Goal: Task Accomplishment & Management: Manage account settings

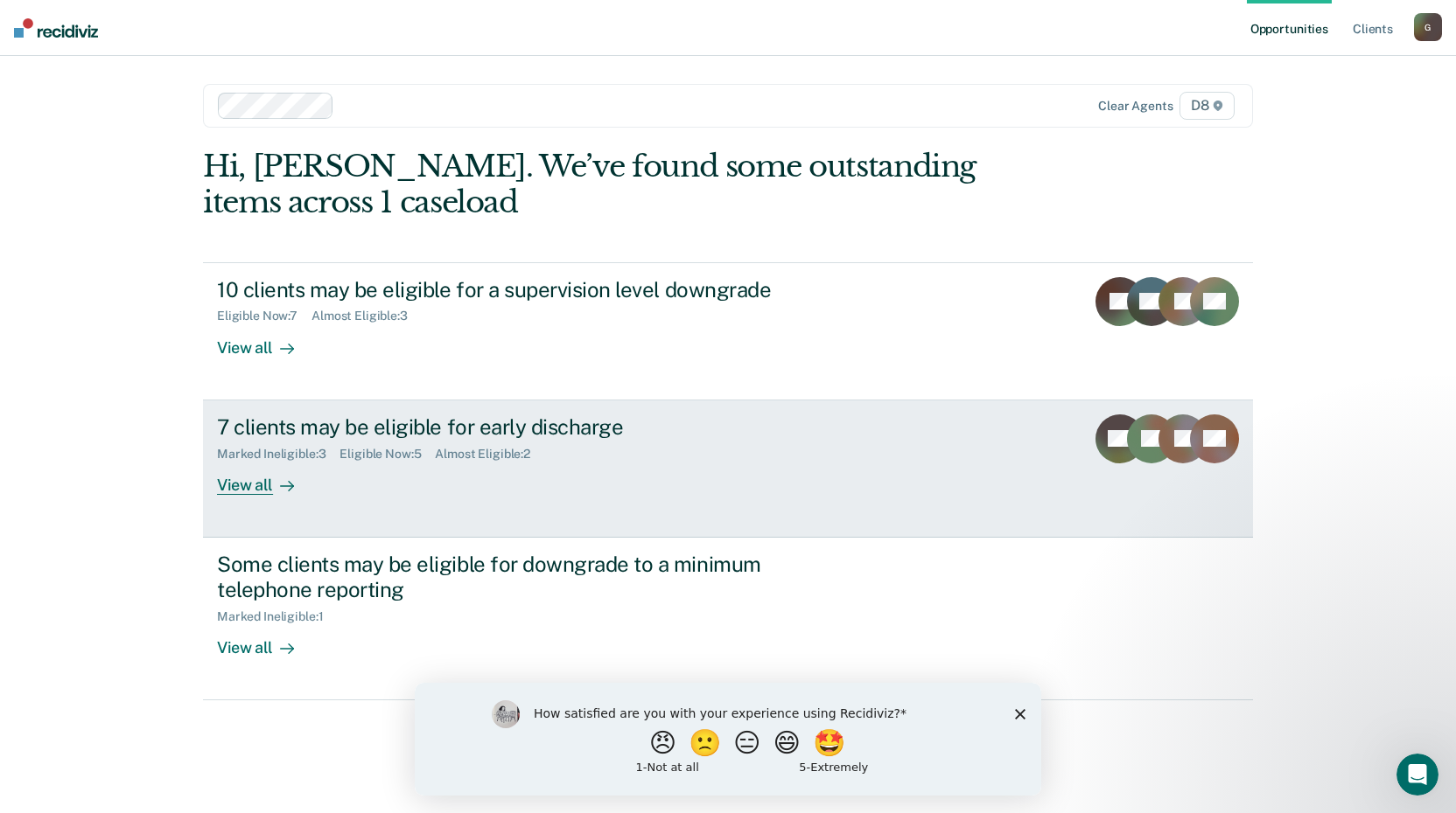
click at [277, 489] on div at bounding box center [283, 485] width 21 height 20
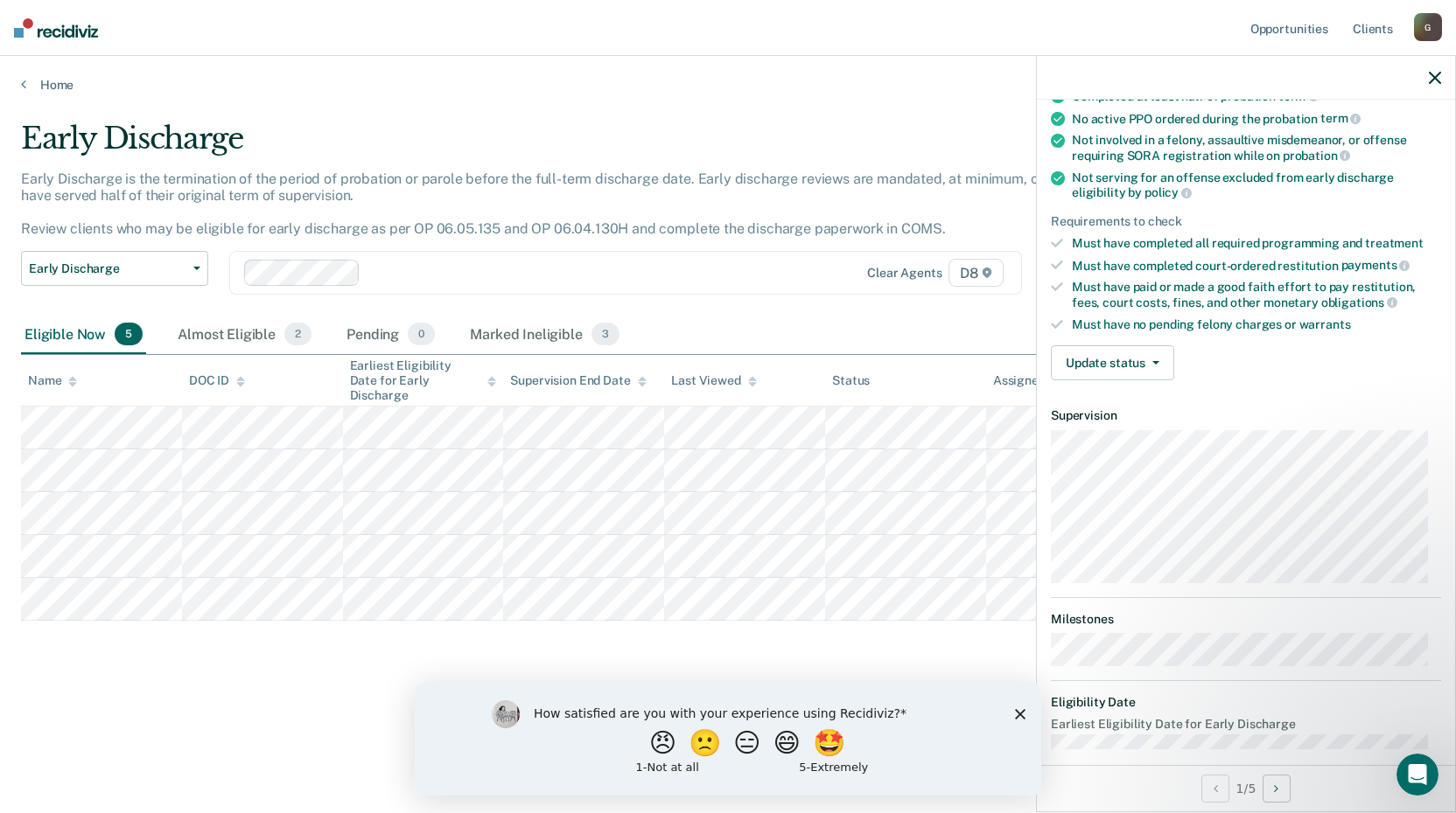
scroll to position [175, 0]
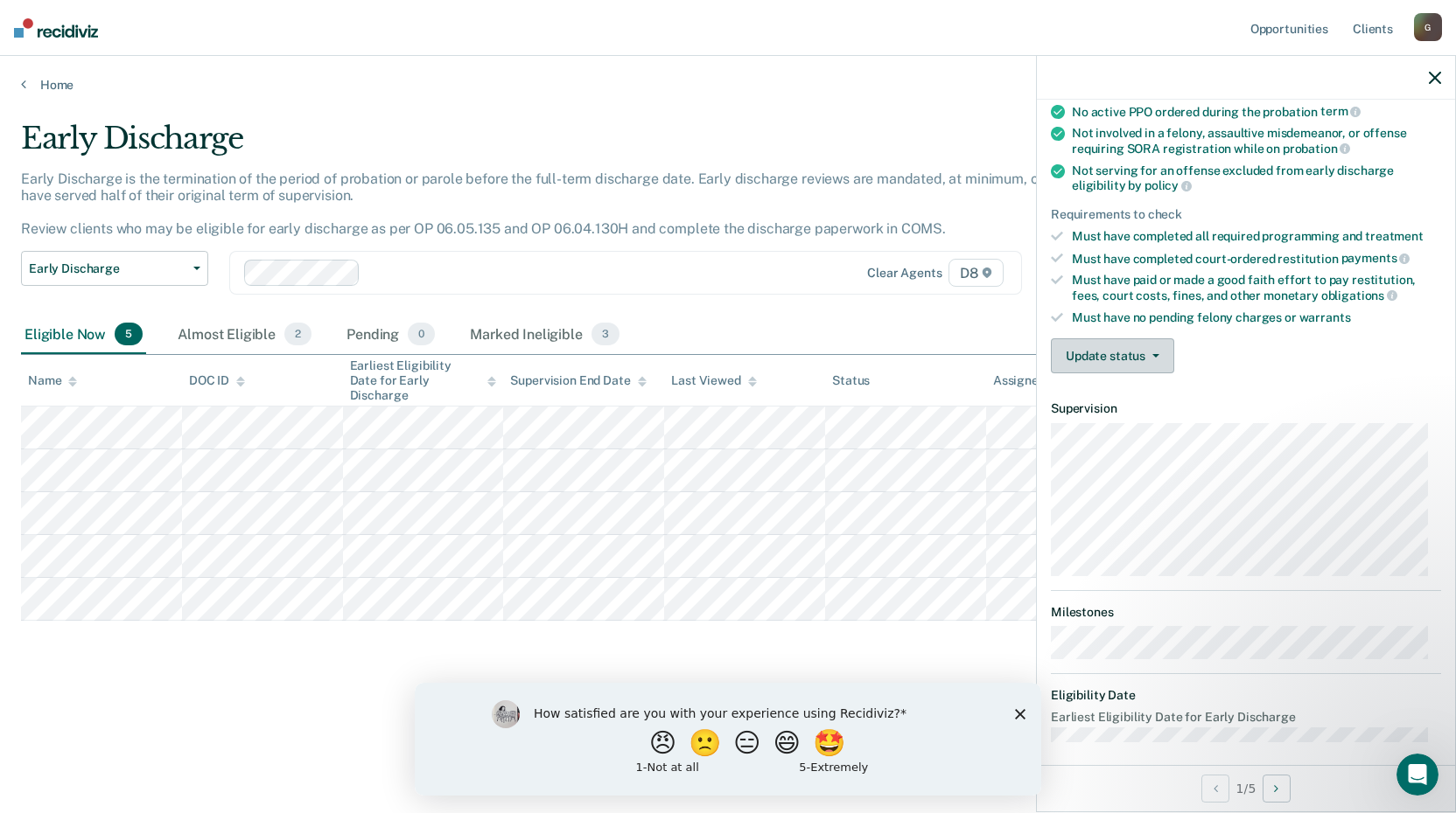
click at [1147, 356] on button "Update status" at bounding box center [1112, 356] width 124 height 35
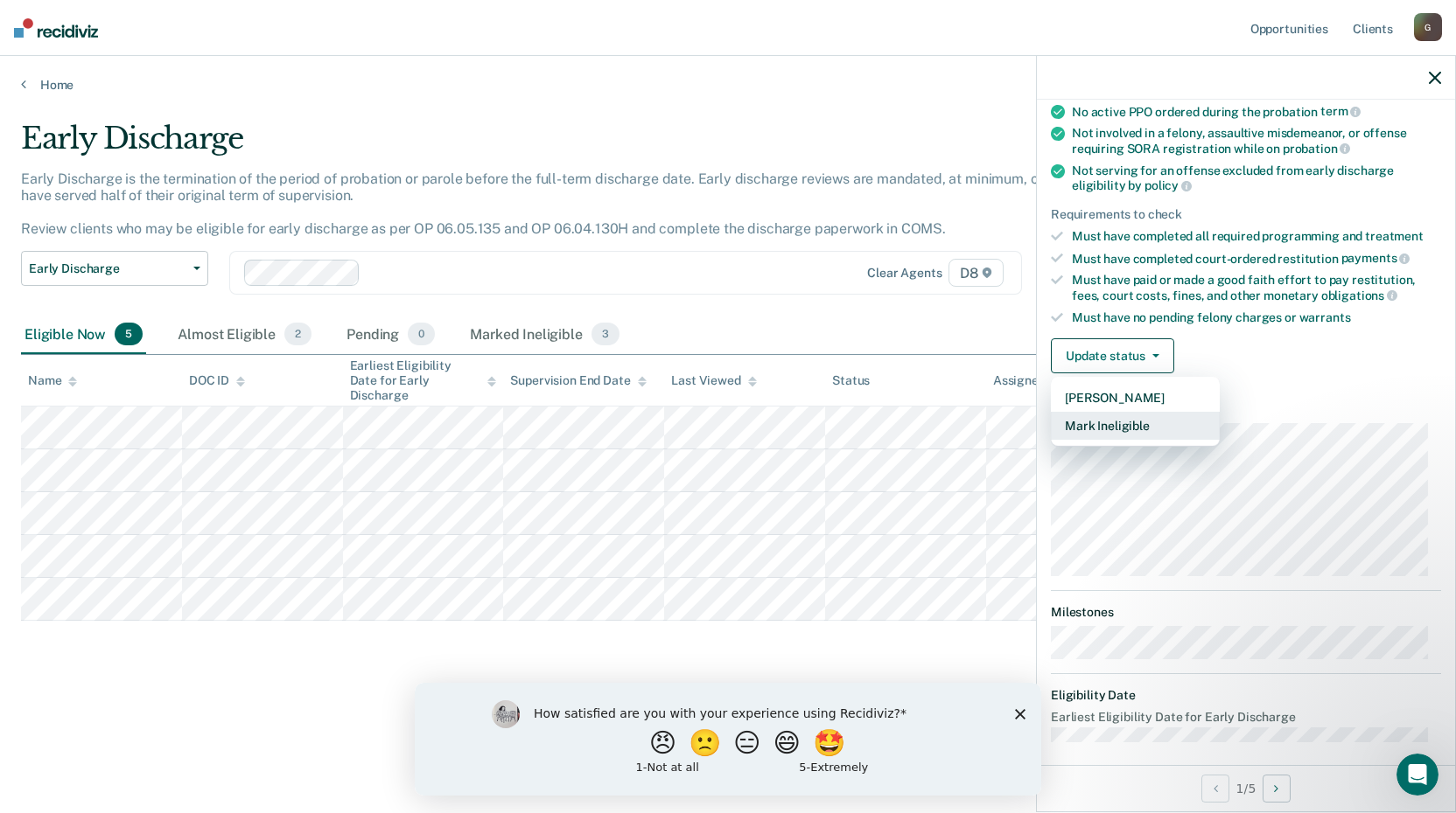
click at [1157, 429] on button "Mark Ineligible" at bounding box center [1135, 425] width 168 height 28
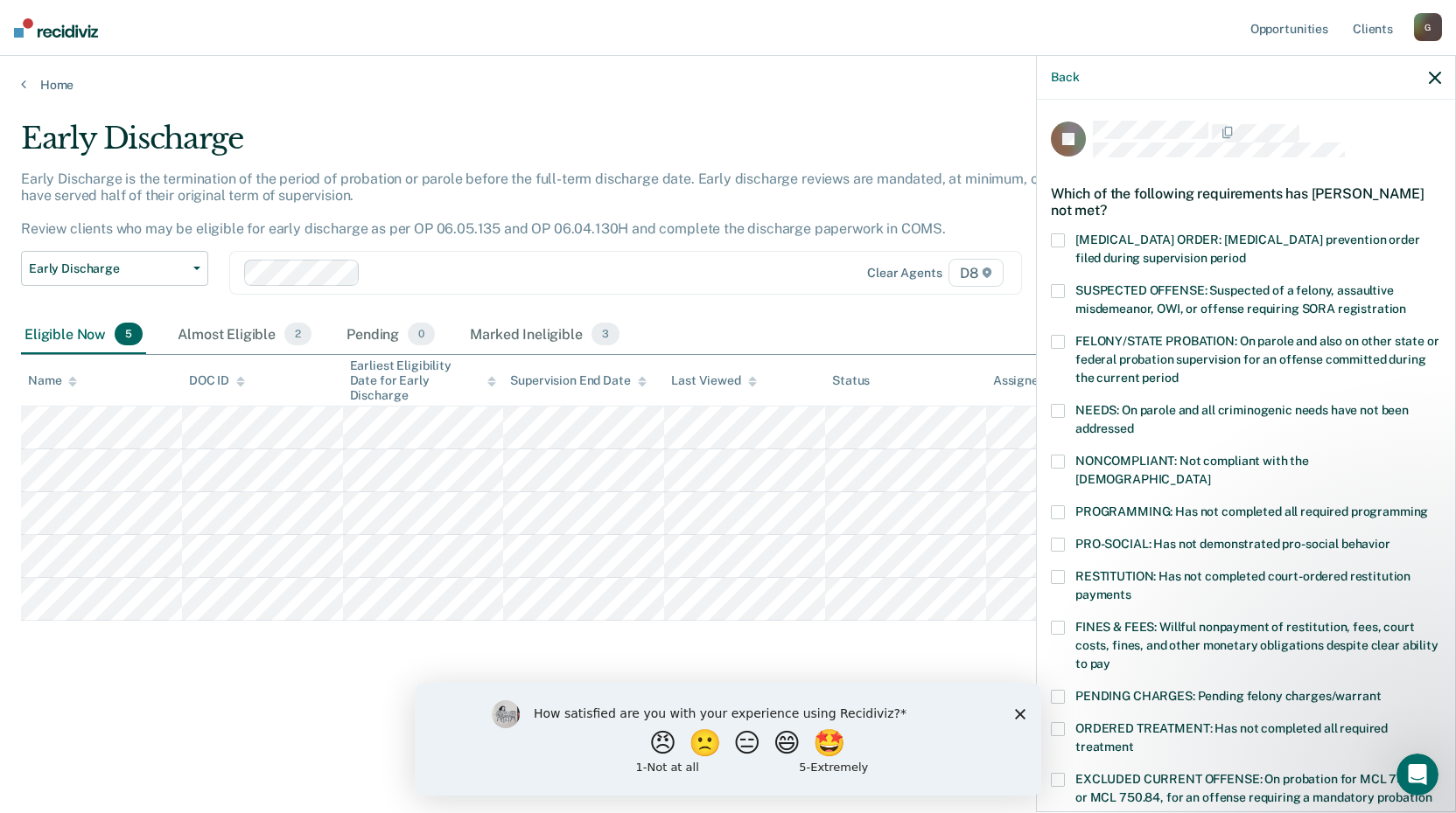
scroll to position [88, 0]
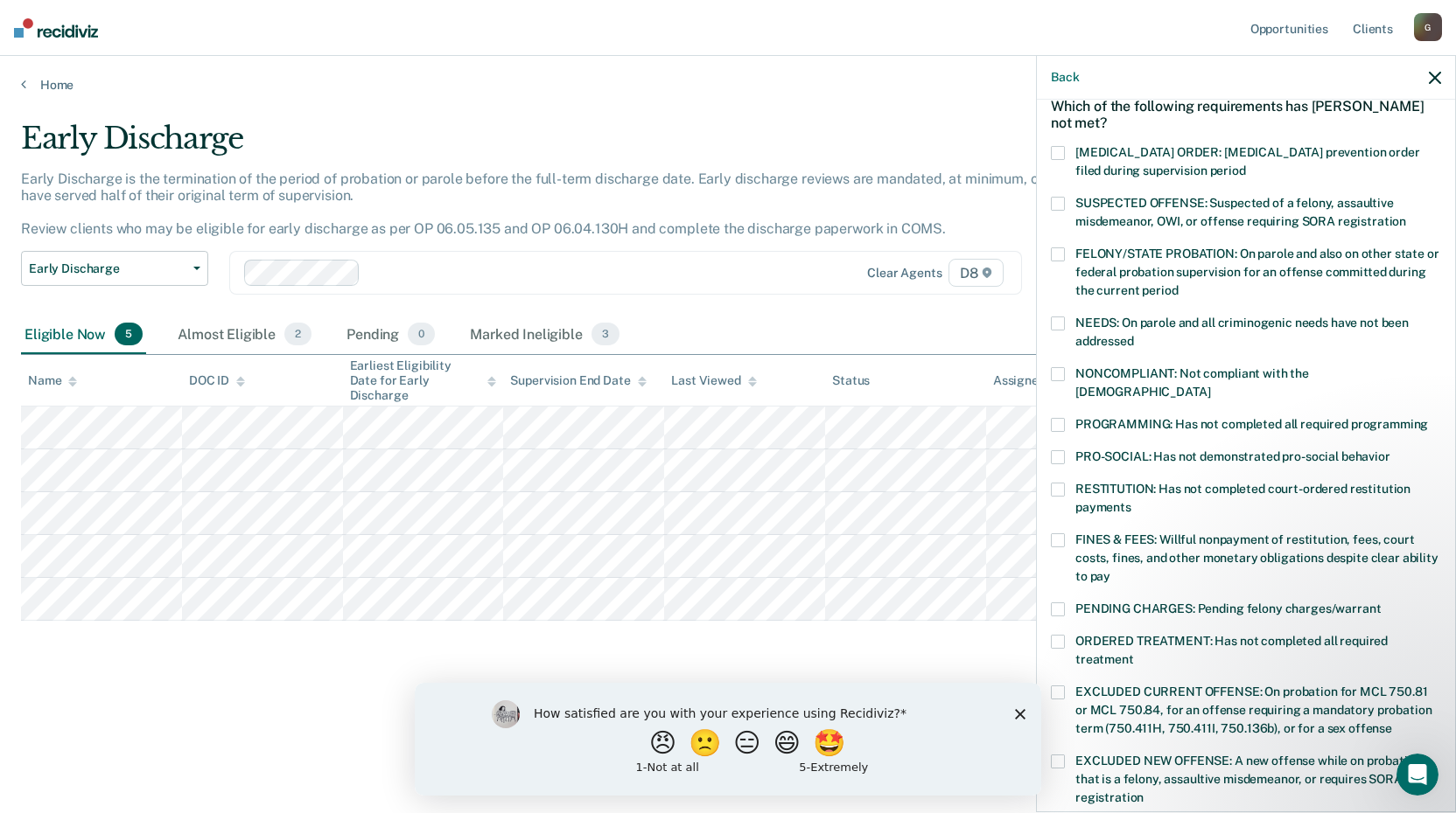
click at [1063, 418] on span at bounding box center [1058, 425] width 14 height 14
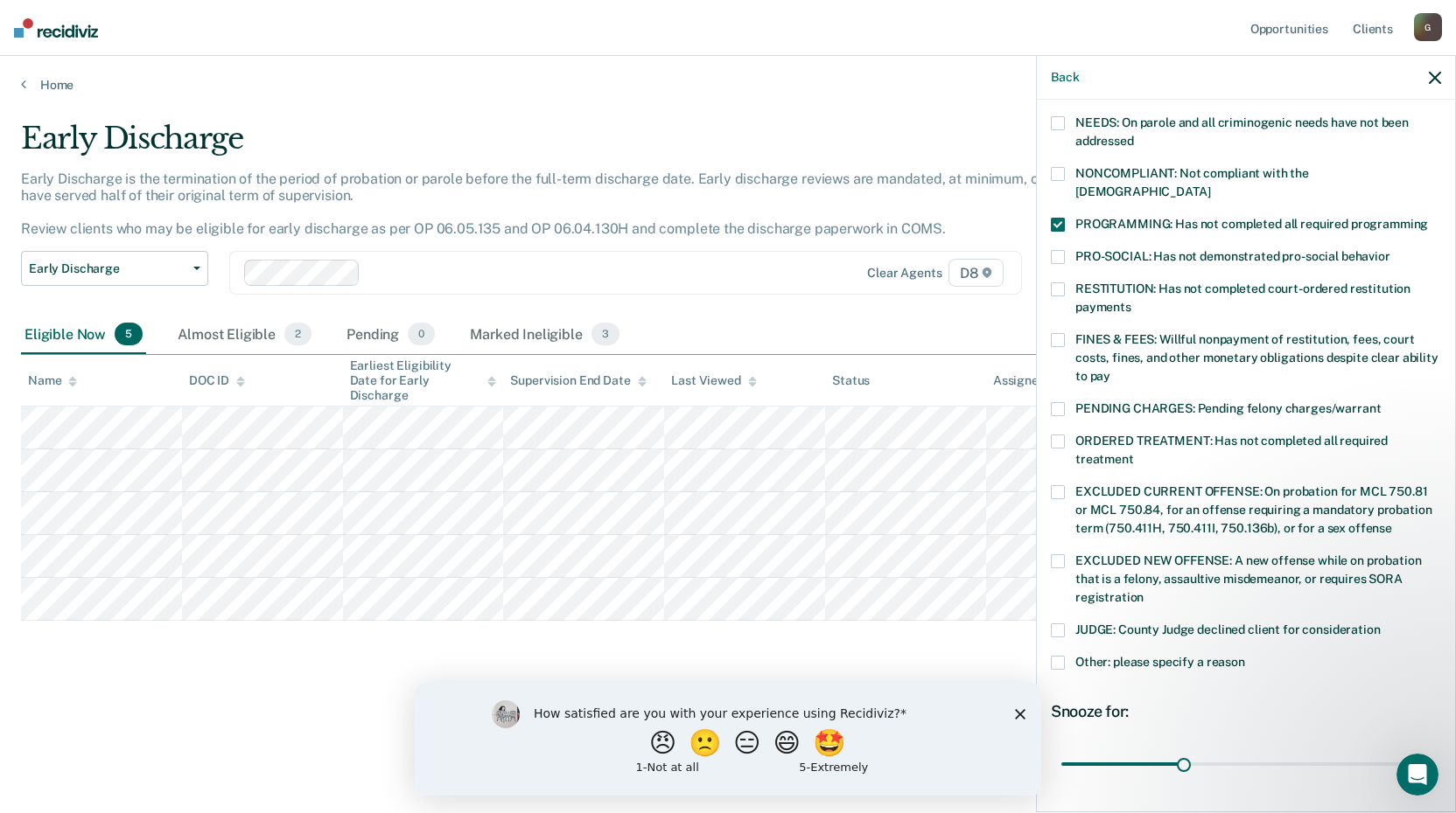
scroll to position [406, 0]
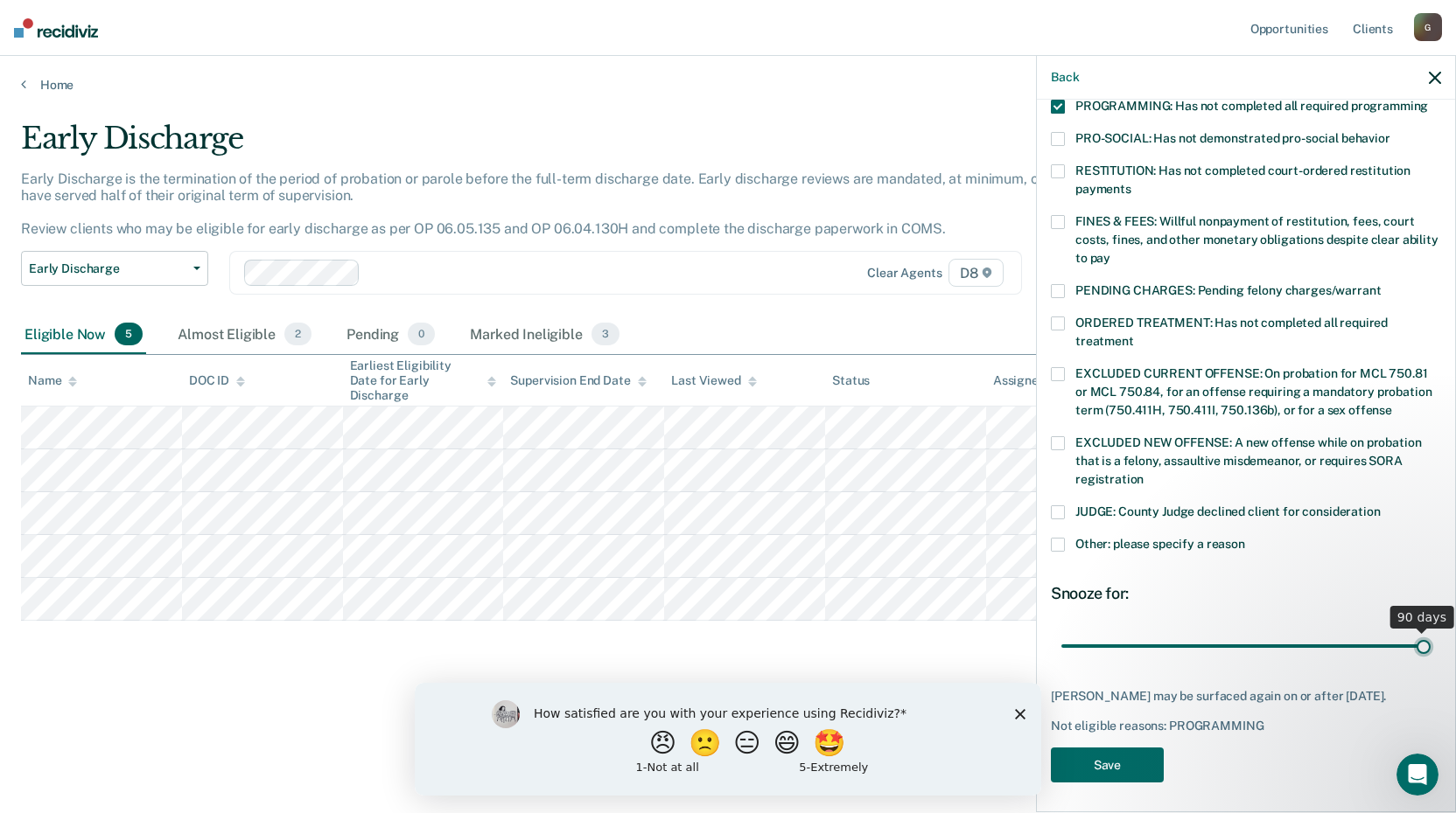
drag, startPoint x: 1182, startPoint y: 623, endPoint x: 1429, endPoint y: 625, distance: 247.0
type input "90"
click at [1429, 631] on input "range" at bounding box center [1246, 646] width 369 height 30
click at [1109, 757] on button "Save" at bounding box center [1107, 765] width 113 height 36
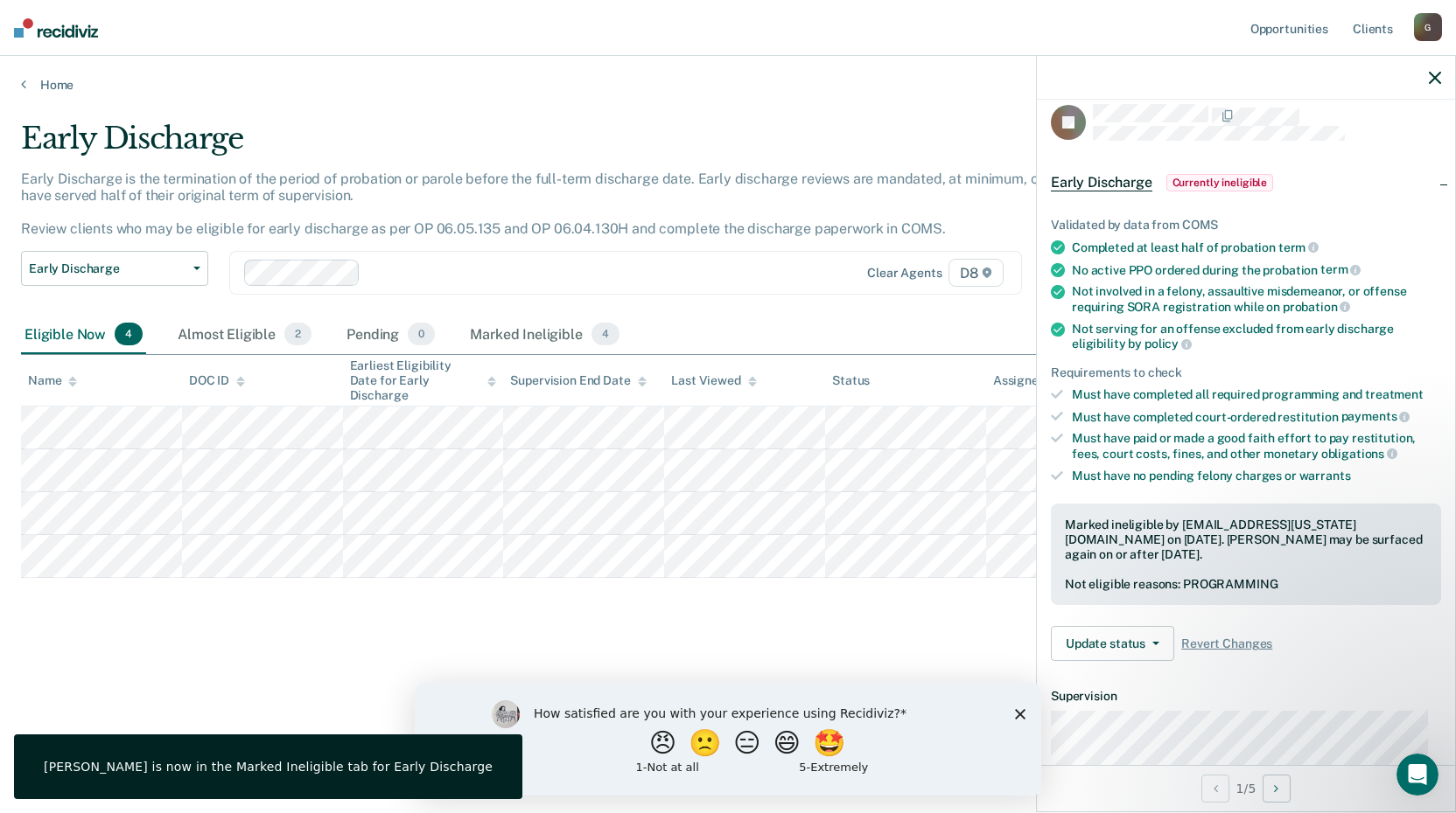
scroll to position [0, 0]
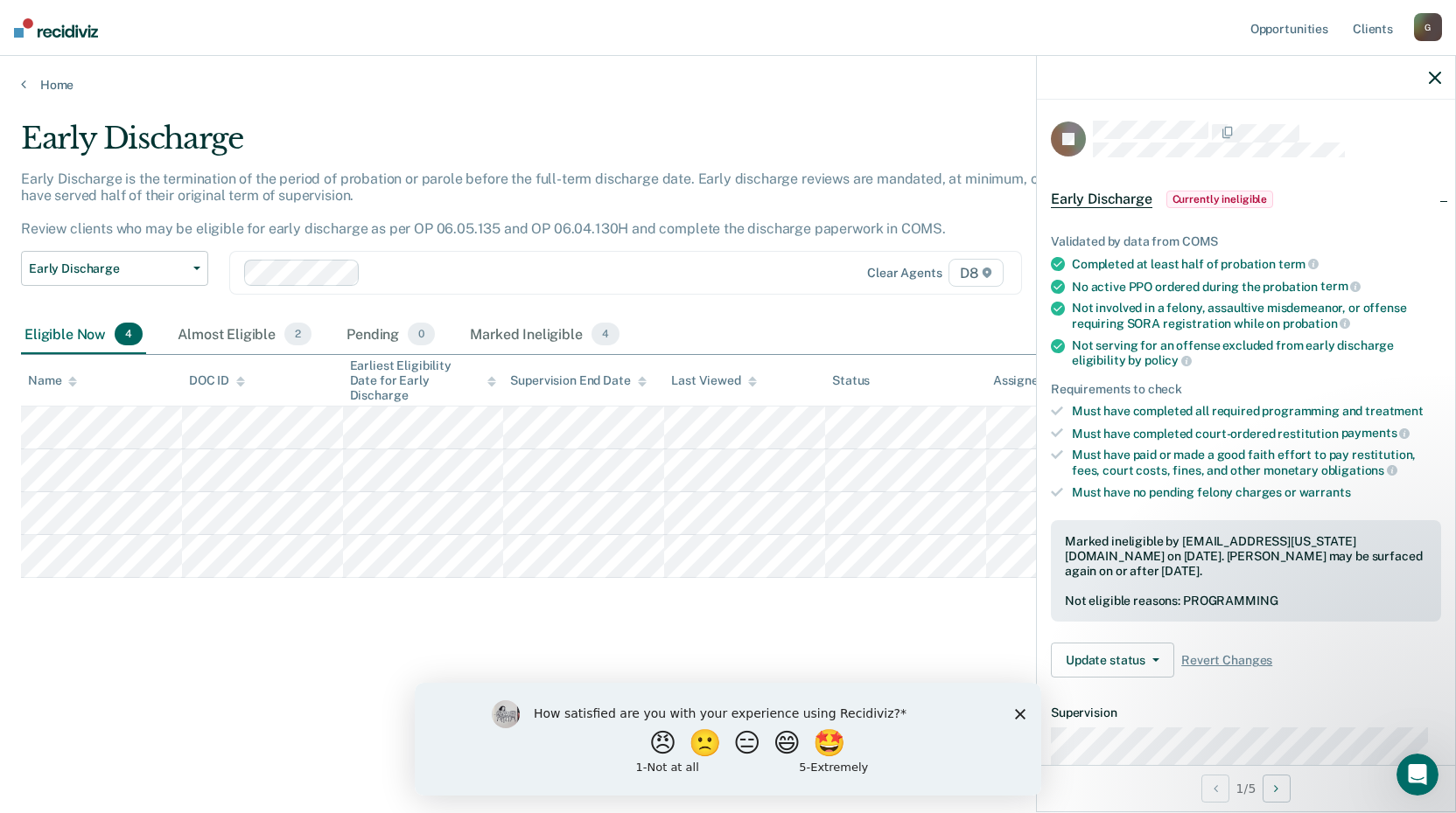
click at [1433, 81] on icon "button" at bounding box center [1435, 78] width 13 height 13
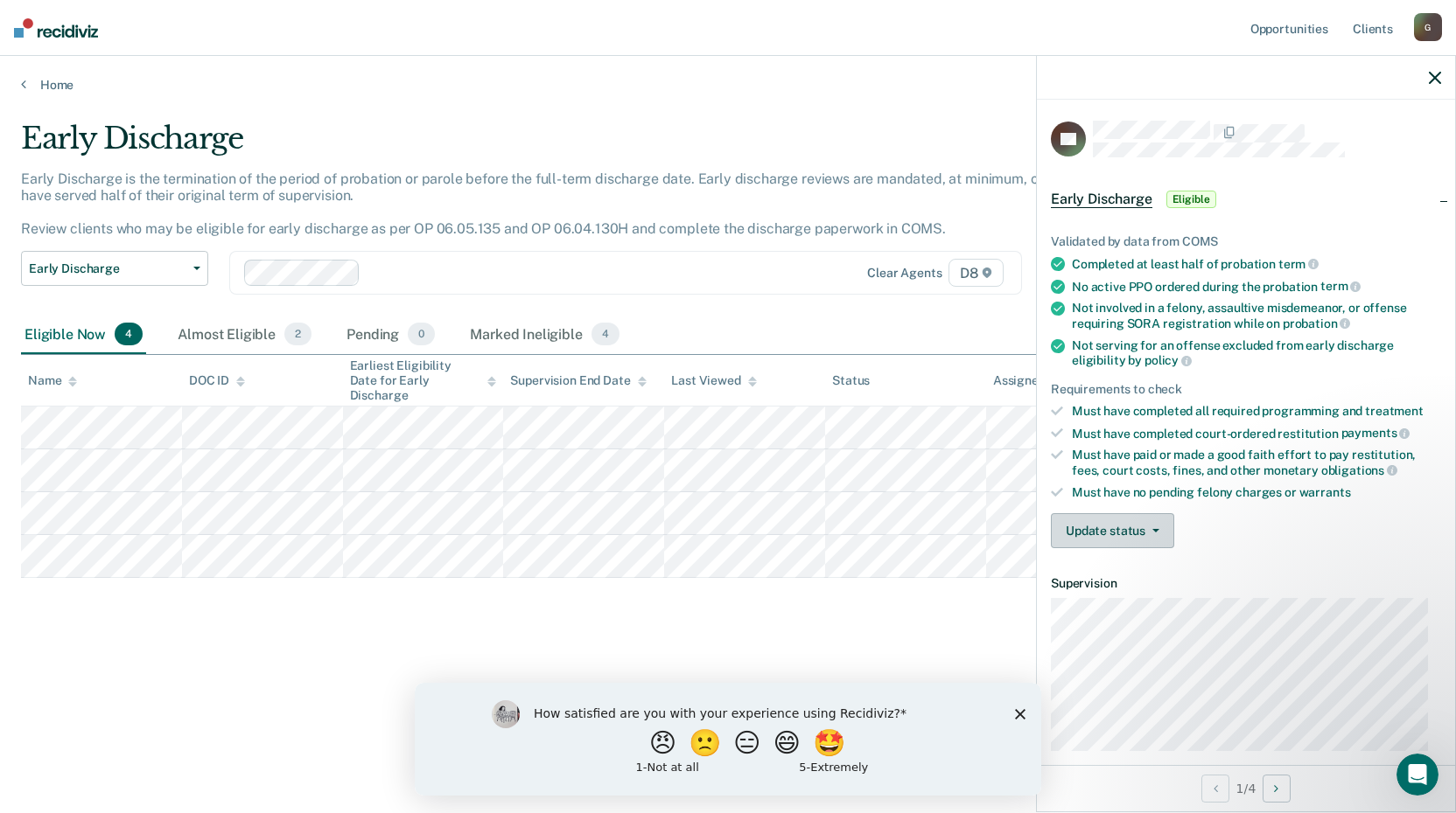
click at [1117, 529] on button "Update status" at bounding box center [1112, 531] width 124 height 35
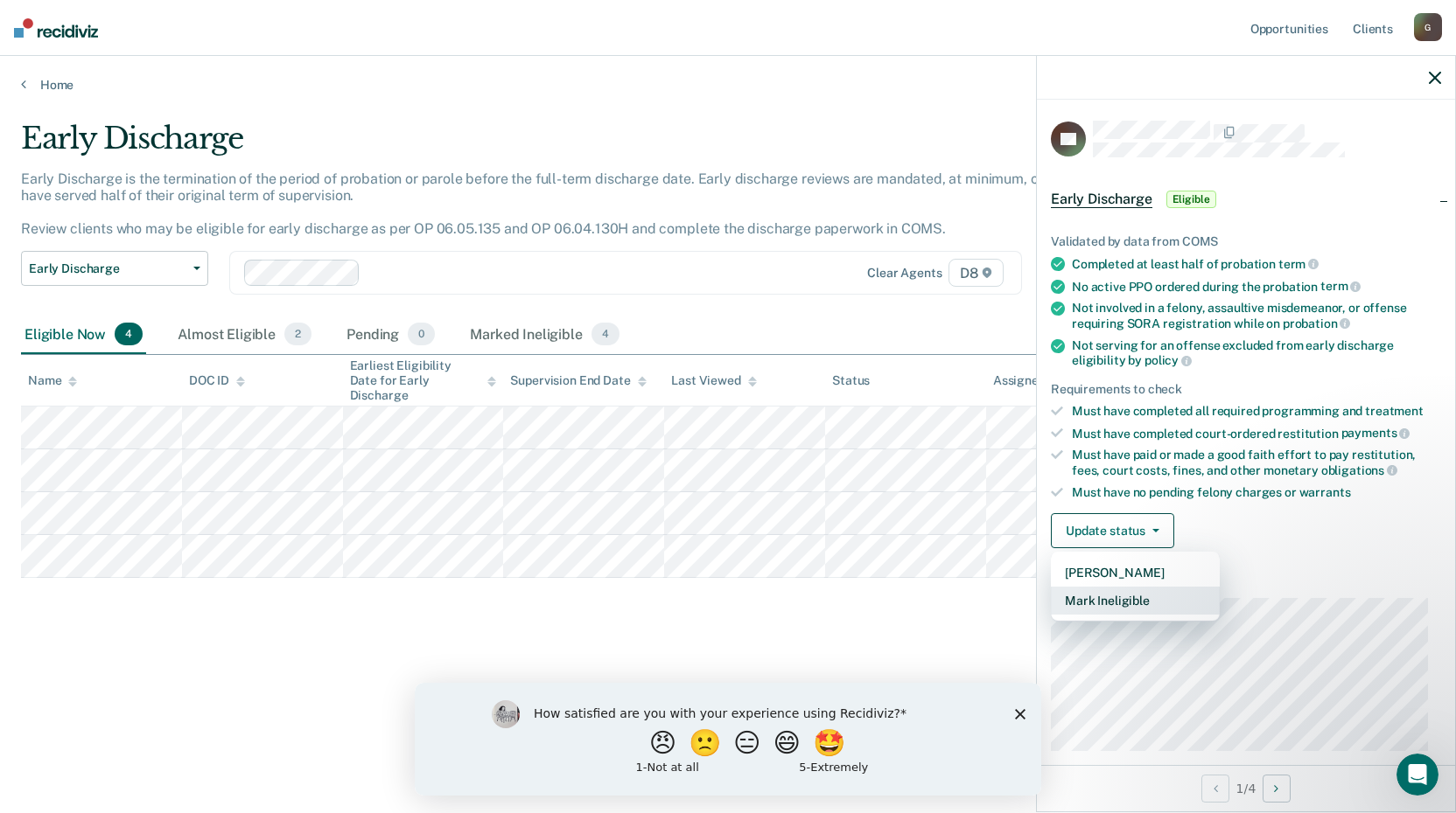
click at [1130, 600] on button "Mark Ineligible" at bounding box center [1135, 601] width 168 height 28
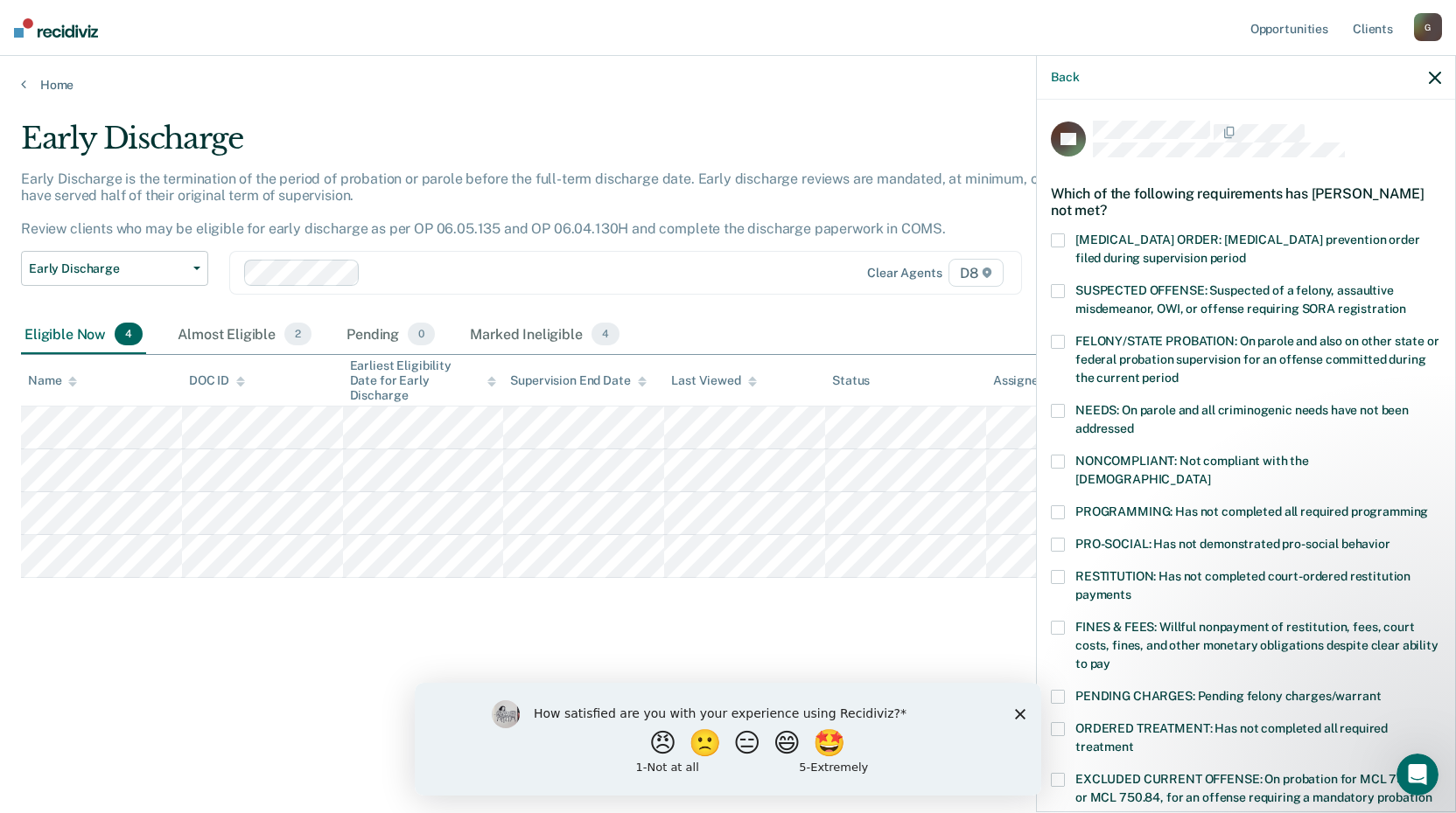
click at [1058, 505] on span at bounding box center [1058, 512] width 14 height 14
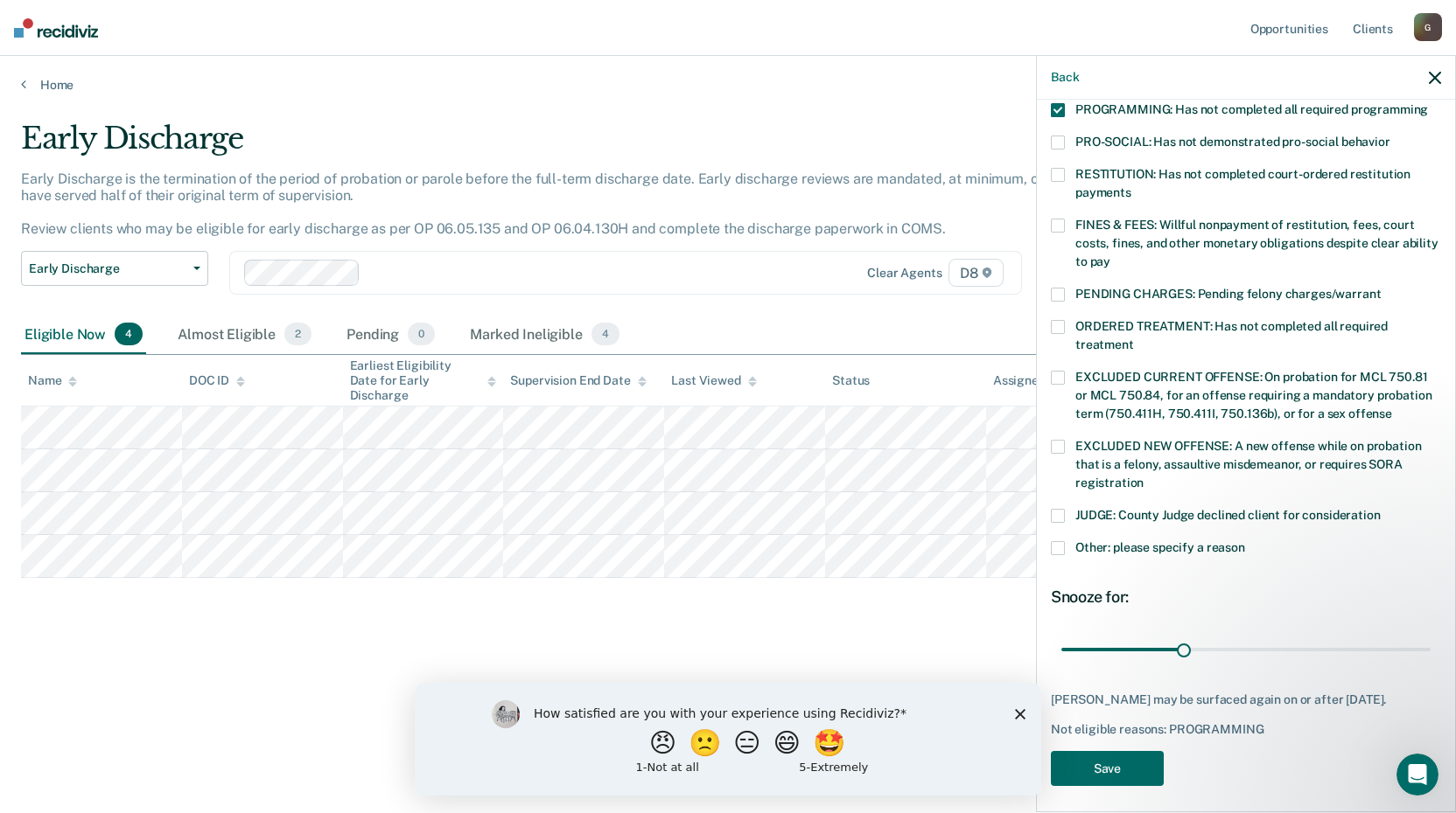
scroll to position [406, 0]
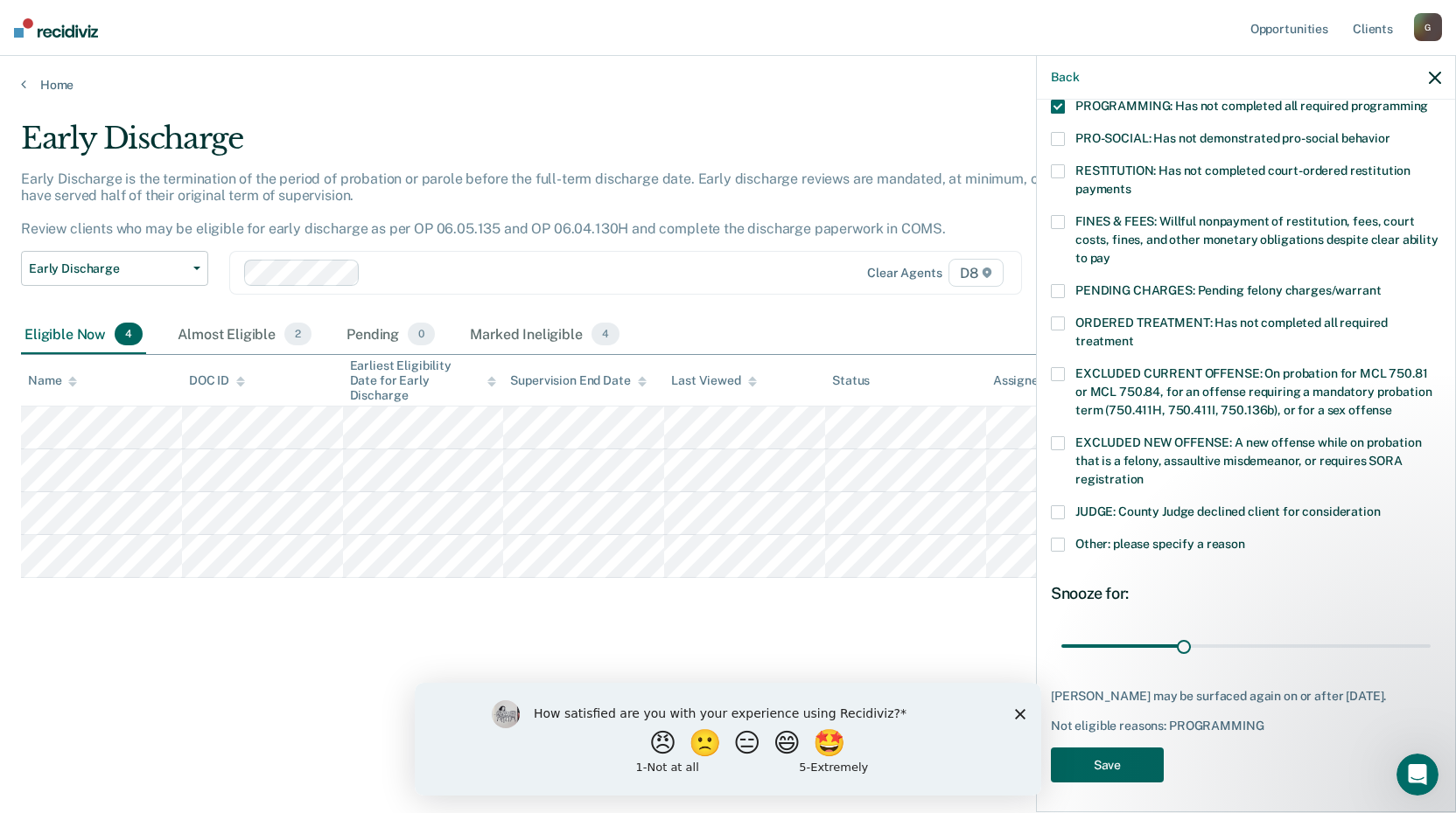
click at [1132, 753] on button "Save" at bounding box center [1107, 765] width 113 height 36
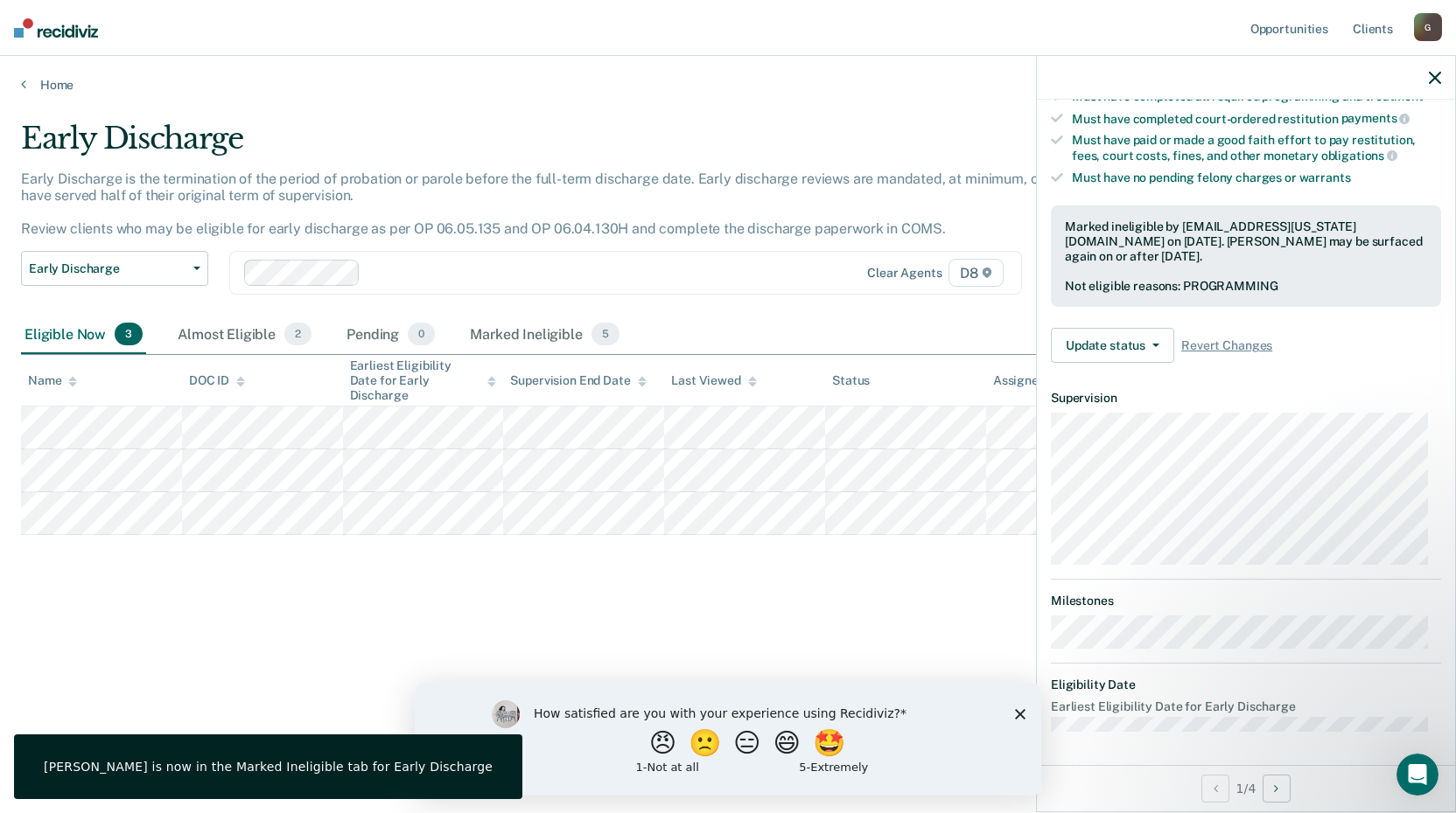
scroll to position [185, 0]
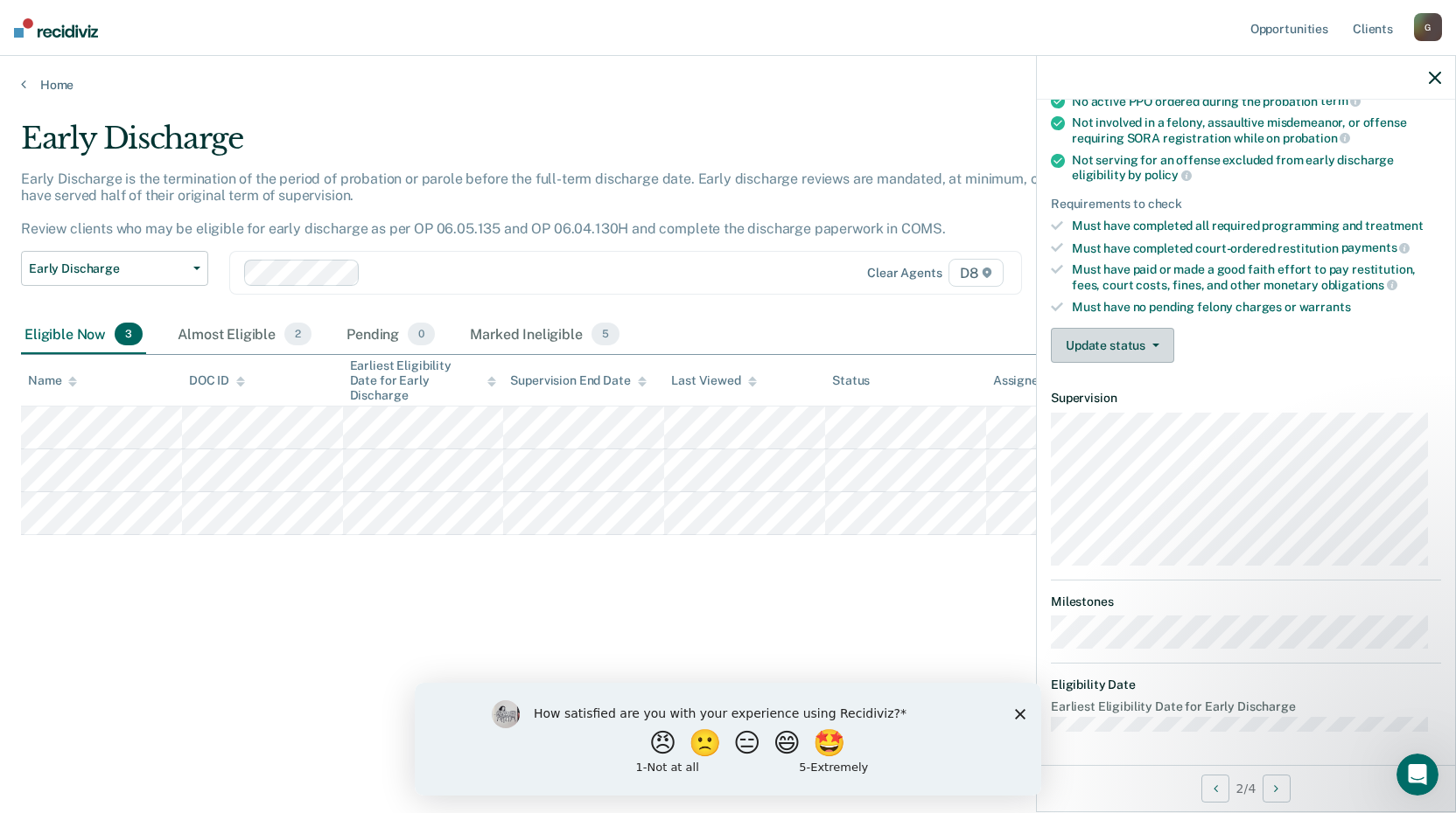
click at [1156, 349] on button "Update status" at bounding box center [1112, 346] width 124 height 35
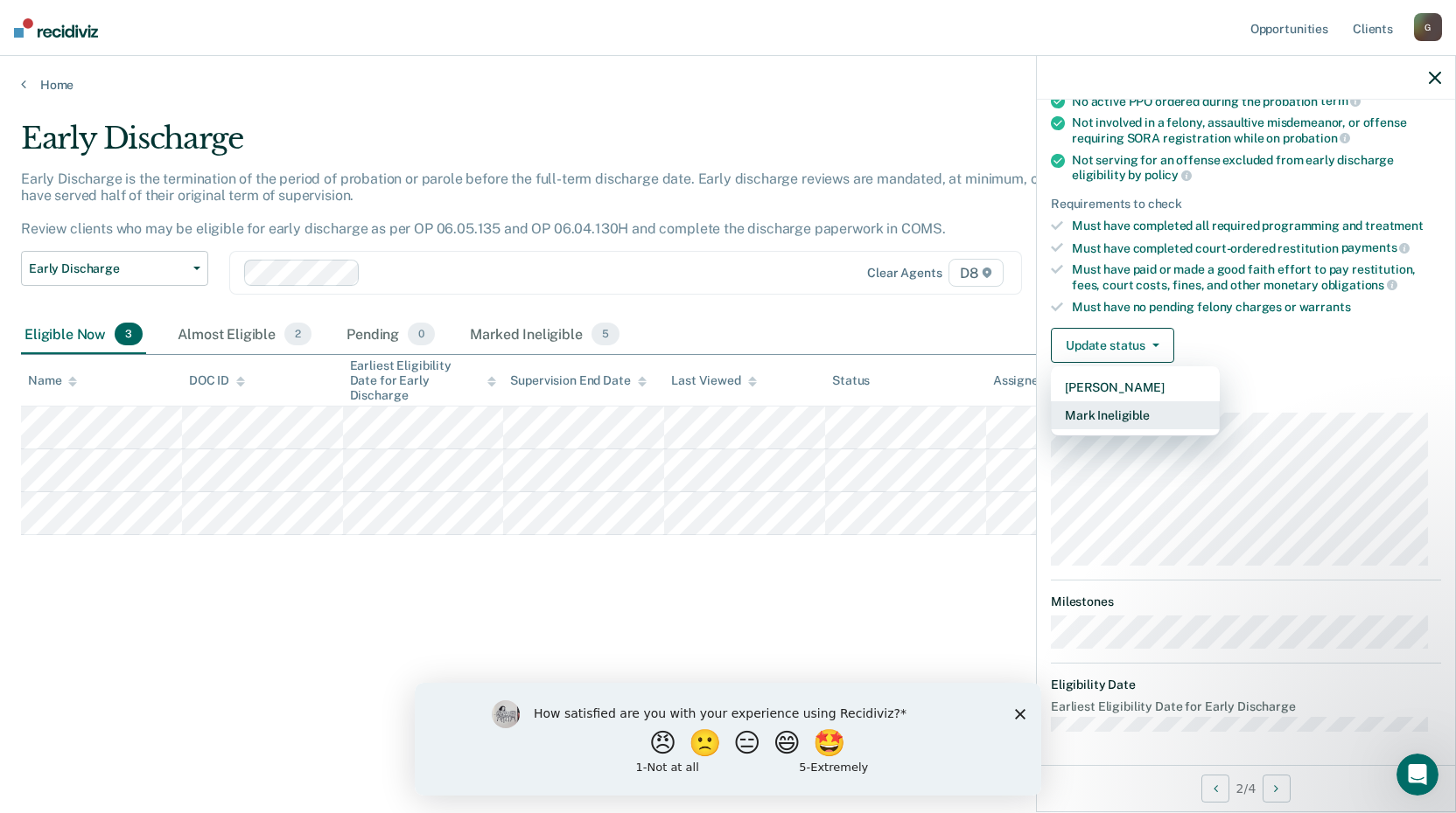
click at [1140, 415] on button "Mark Ineligible" at bounding box center [1135, 415] width 168 height 28
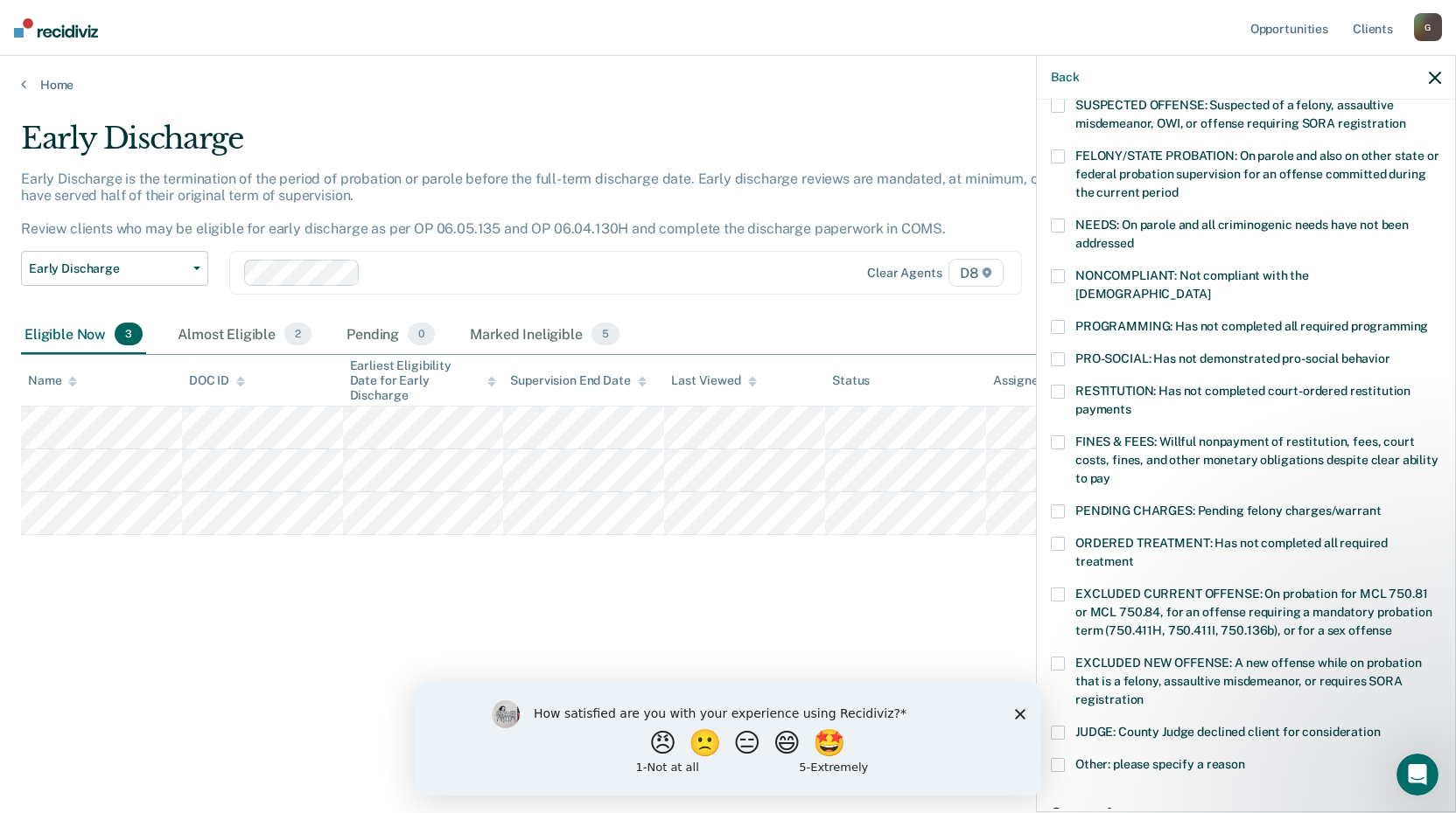
click at [1061, 435] on span at bounding box center [1058, 442] width 14 height 14
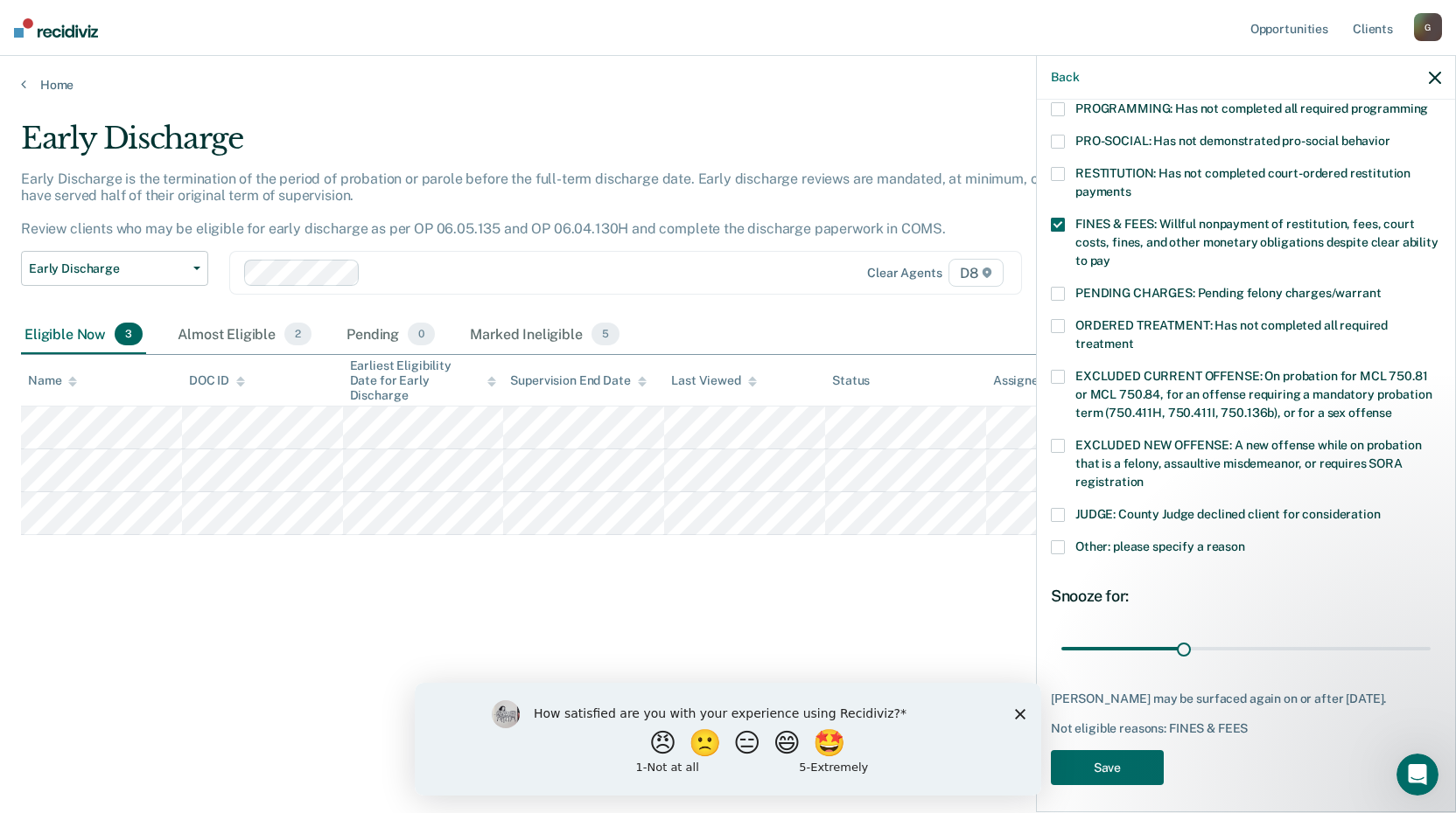
scroll to position [406, 0]
click at [1119, 757] on button "Save" at bounding box center [1107, 765] width 113 height 36
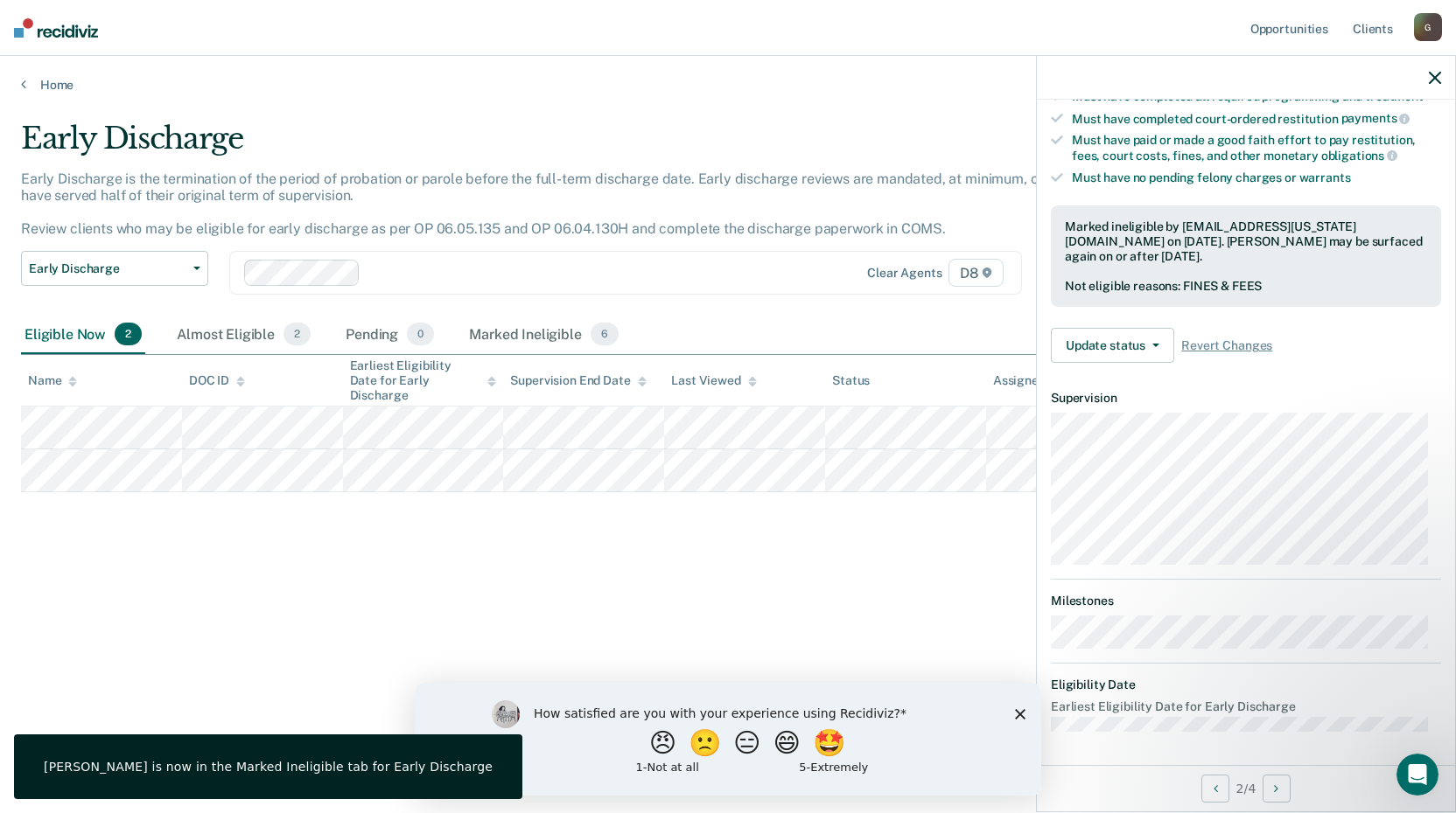
scroll to position [167, 0]
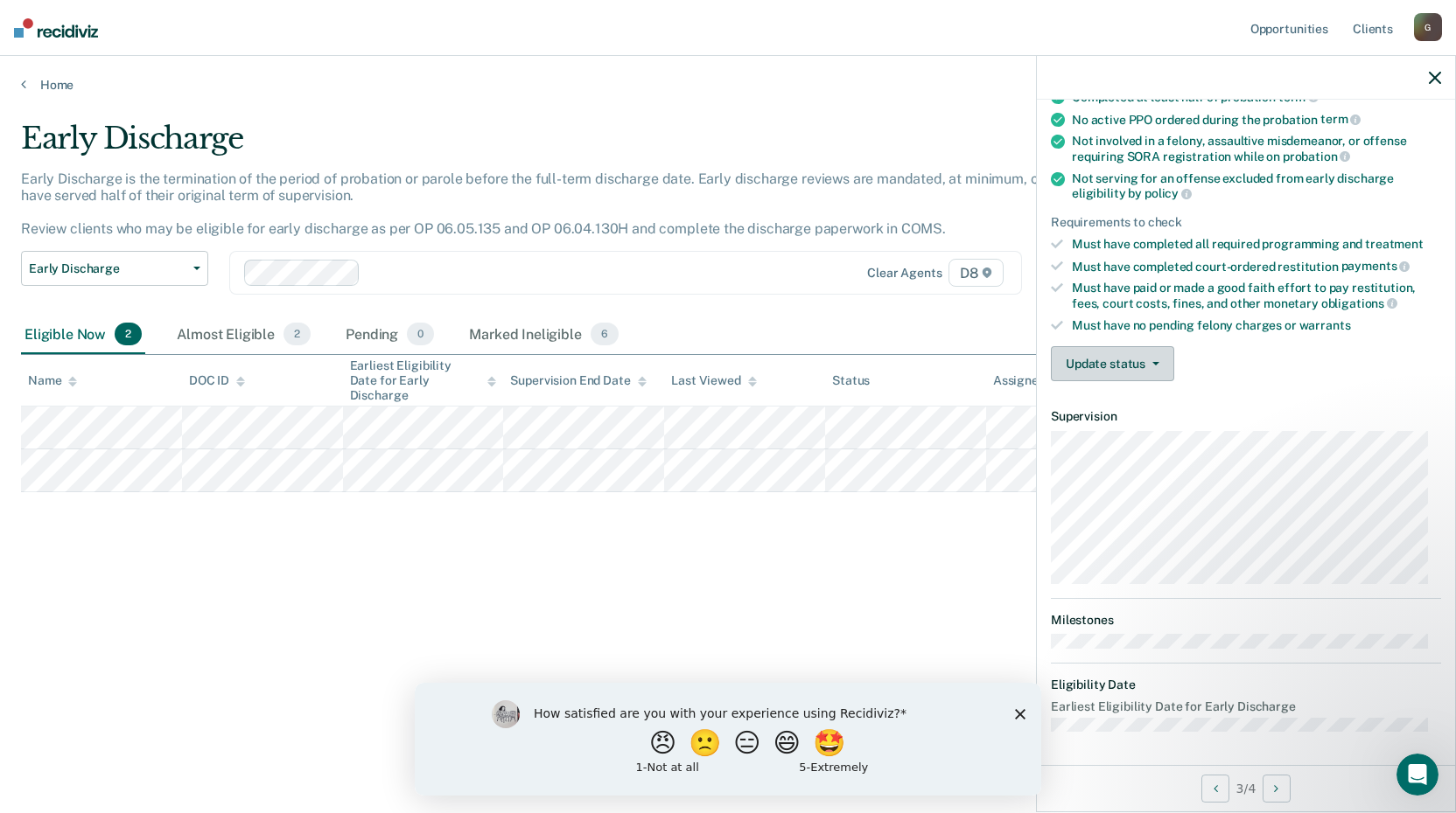
click at [1123, 357] on button "Update status" at bounding box center [1112, 364] width 124 height 35
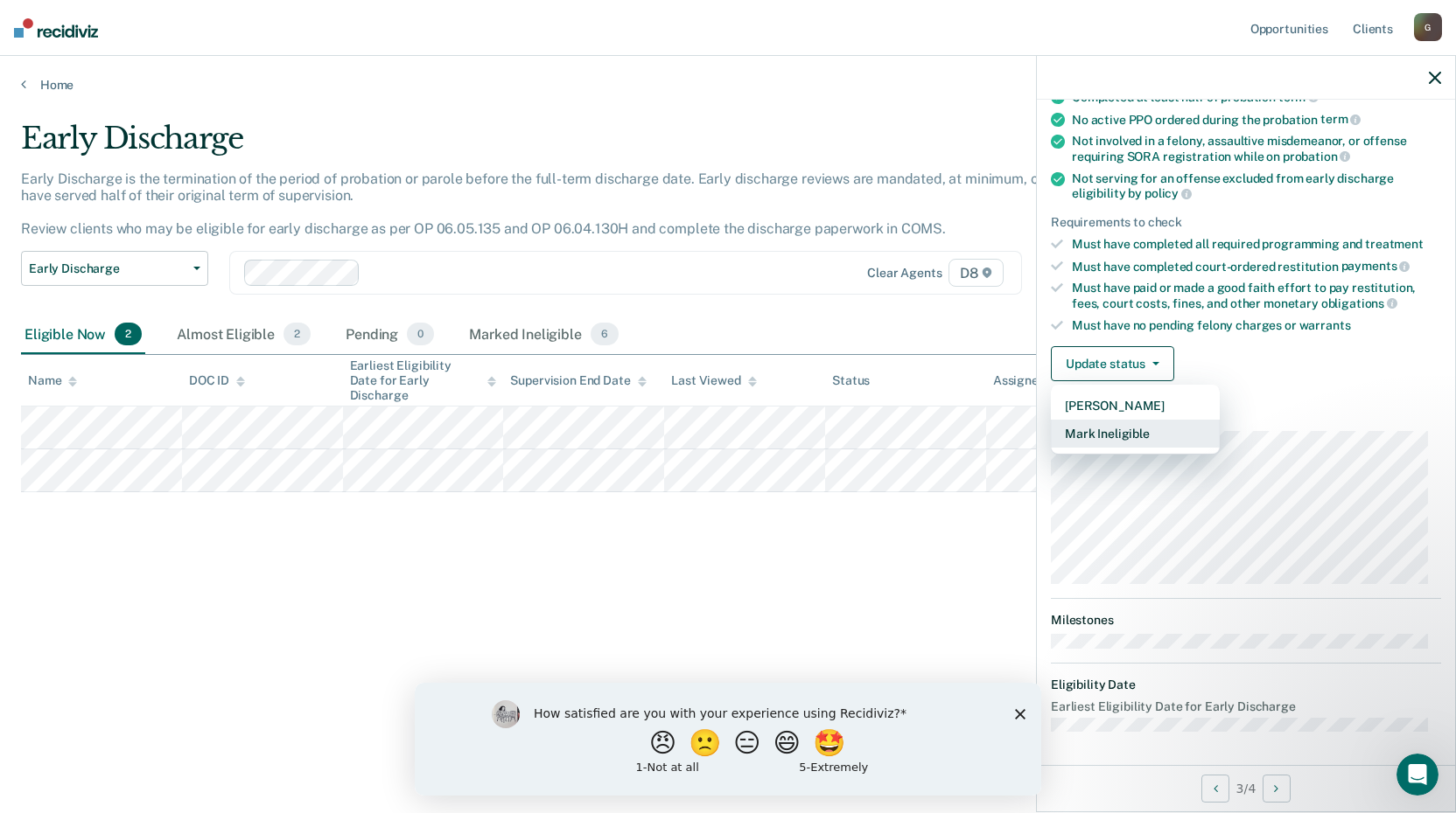
click at [1132, 434] on button "Mark Ineligible" at bounding box center [1135, 433] width 168 height 28
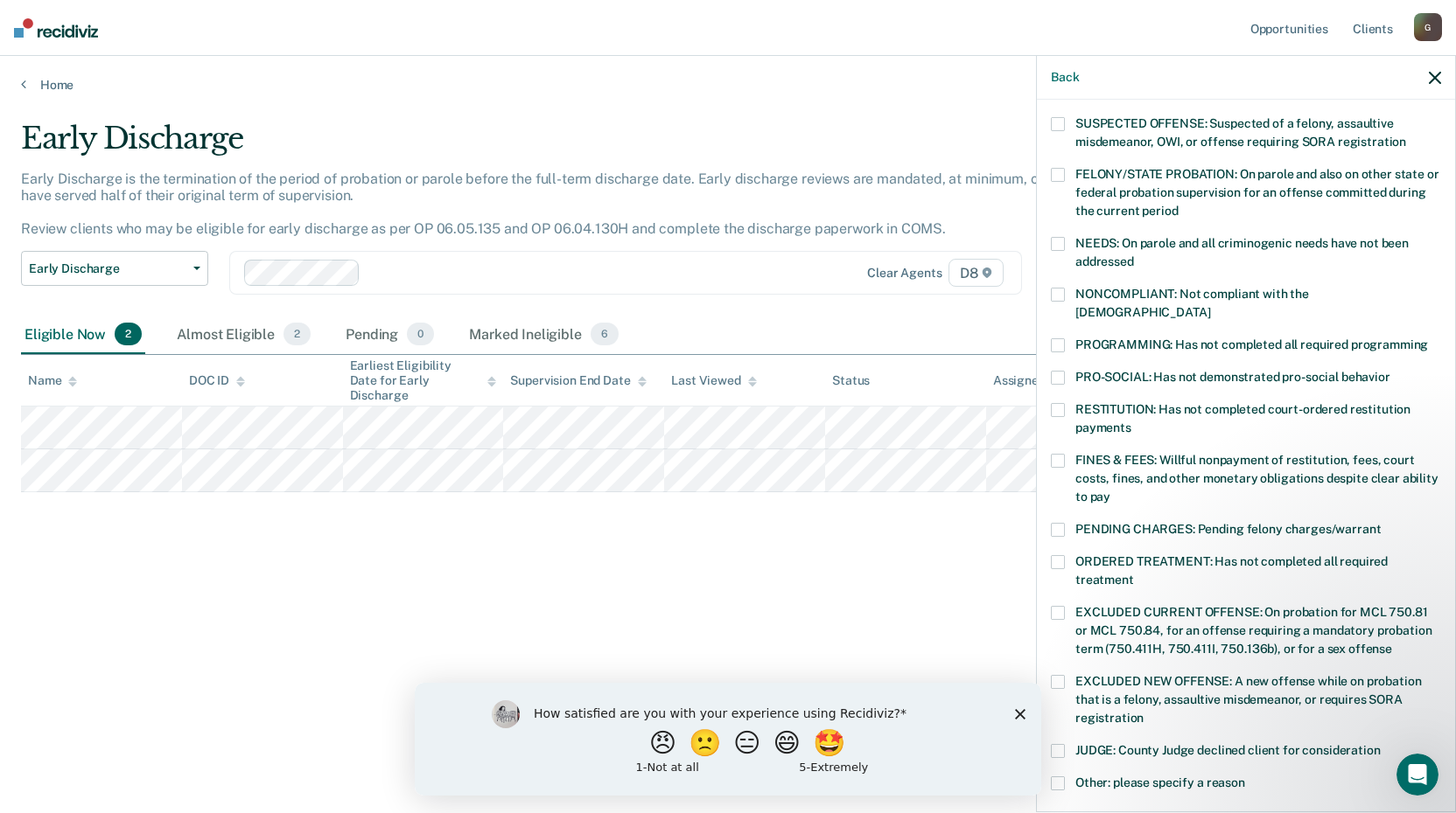
click at [1063, 339] on span at bounding box center [1058, 346] width 14 height 14
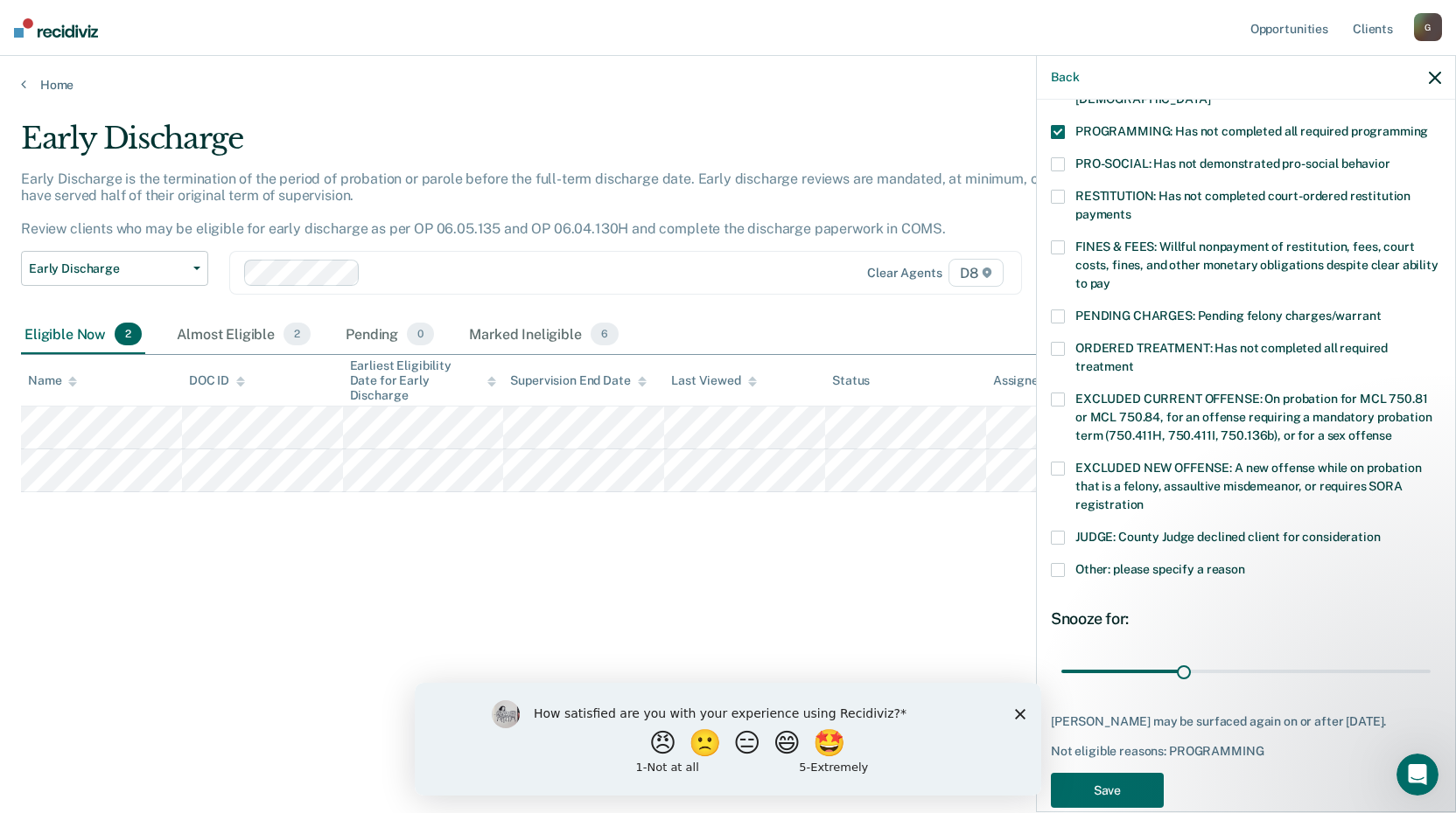
scroll to position [391, 0]
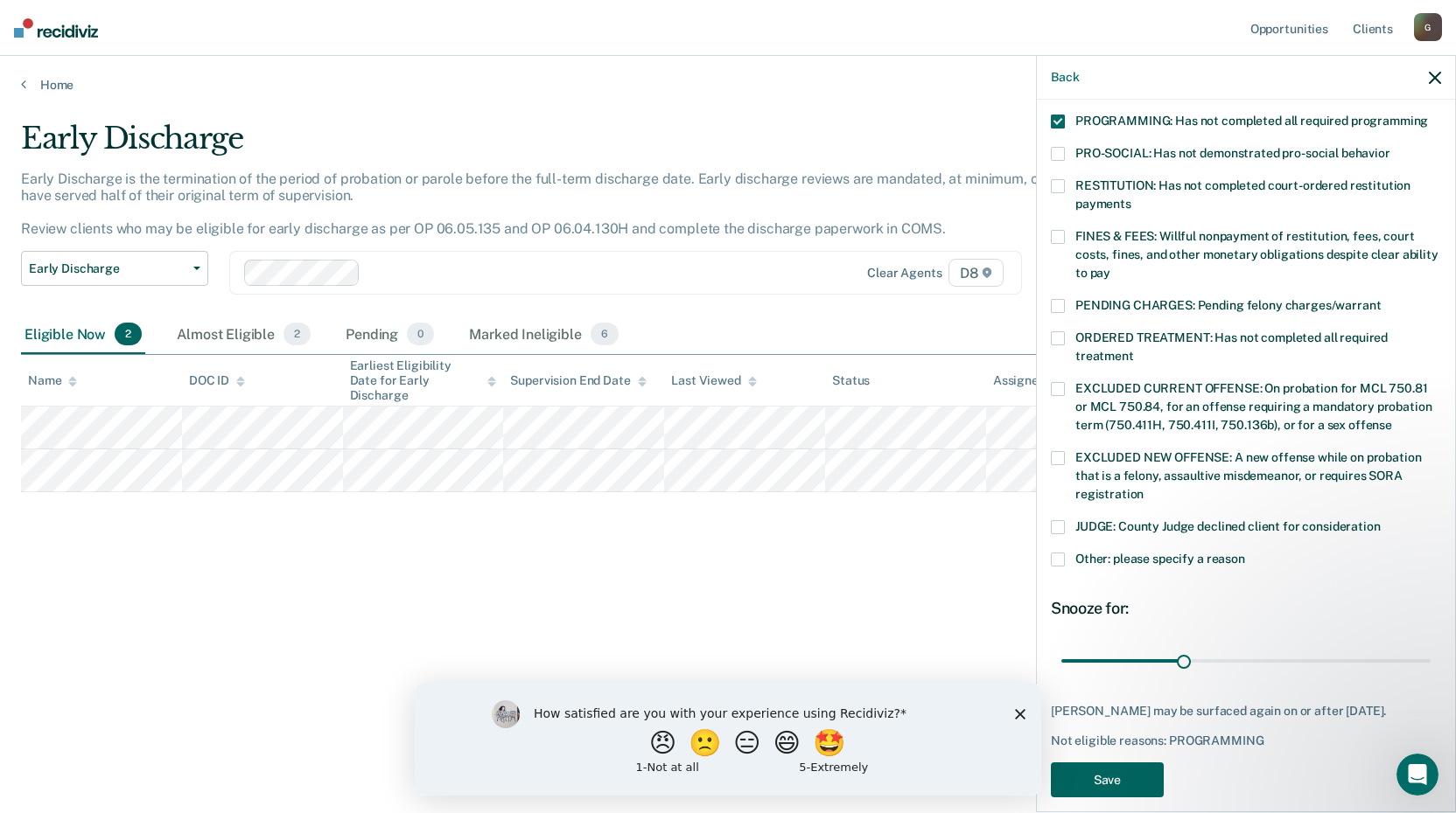
click at [1107, 765] on button "Save" at bounding box center [1107, 780] width 113 height 36
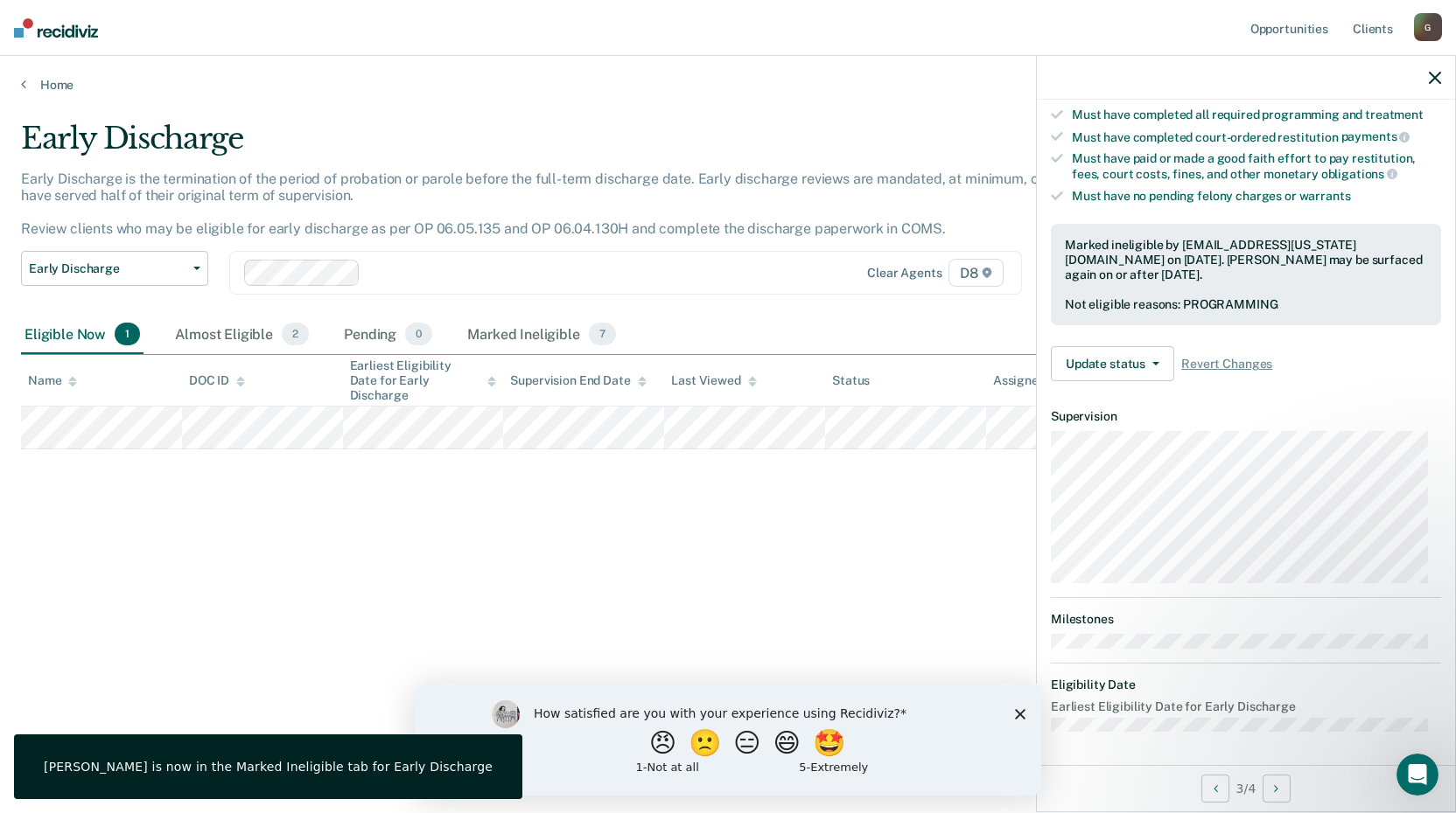
scroll to position [185, 0]
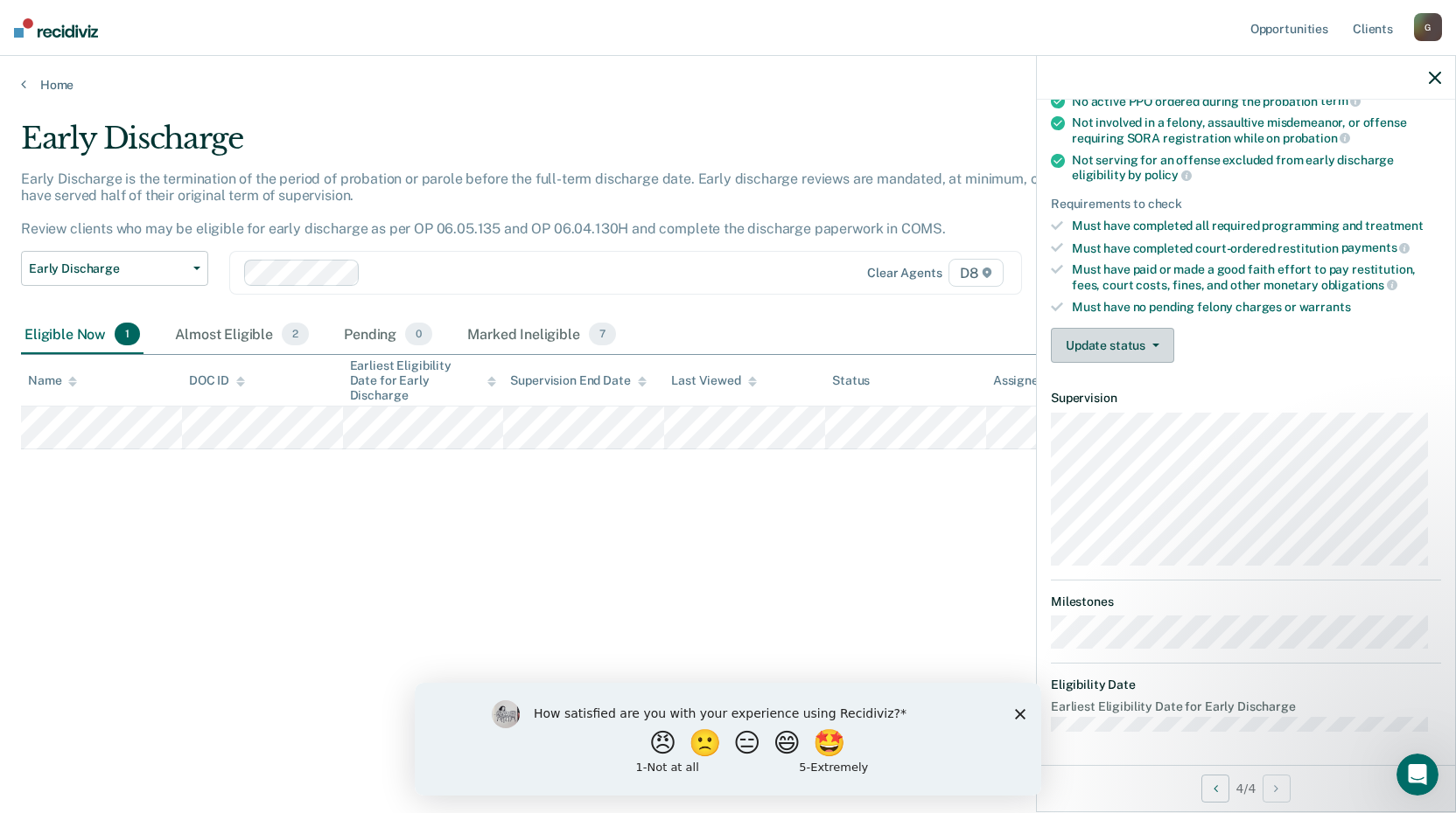
click at [1114, 345] on button "Update status" at bounding box center [1112, 346] width 124 height 35
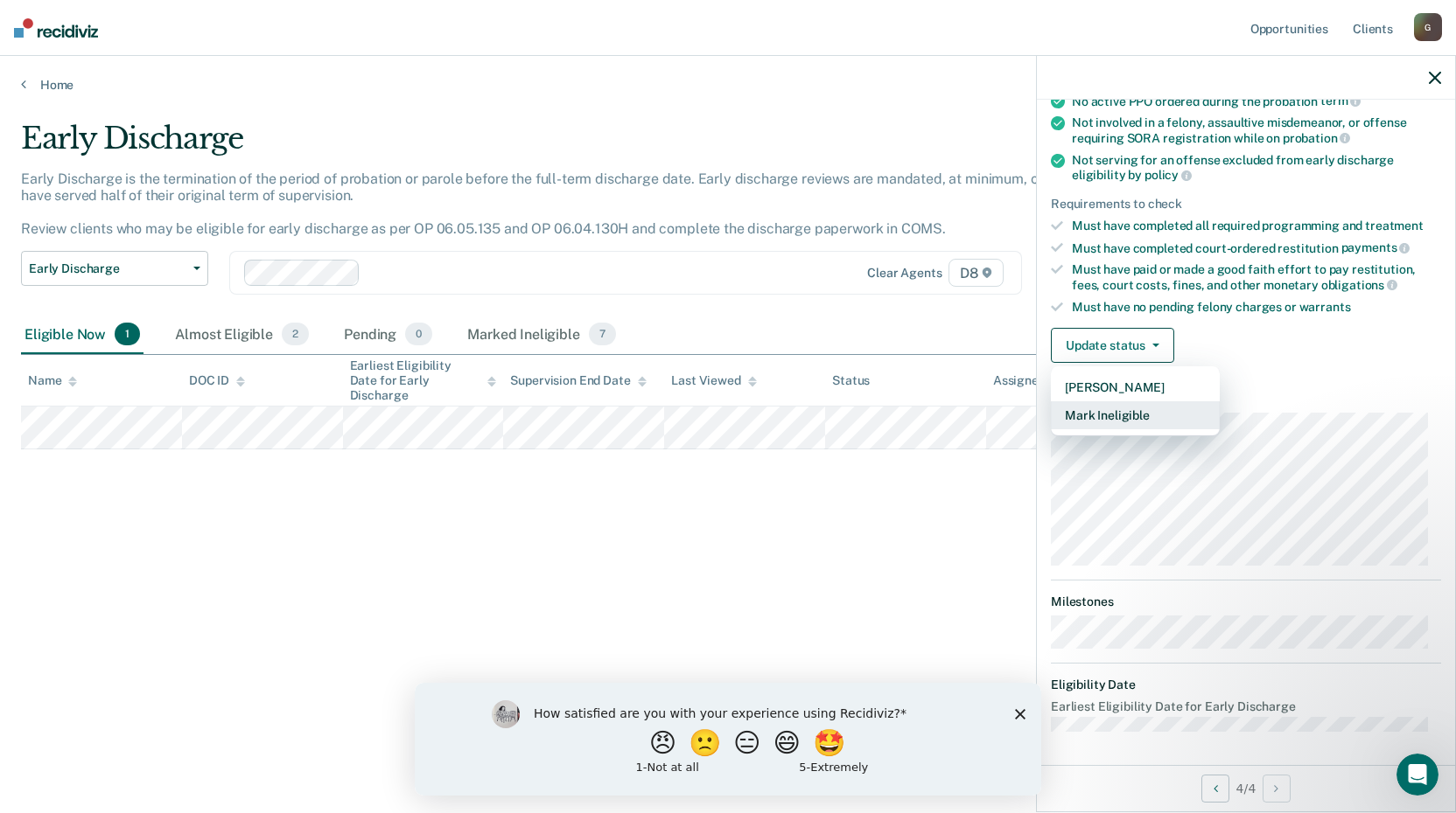
click at [1123, 416] on button "Mark Ineligible" at bounding box center [1135, 415] width 168 height 28
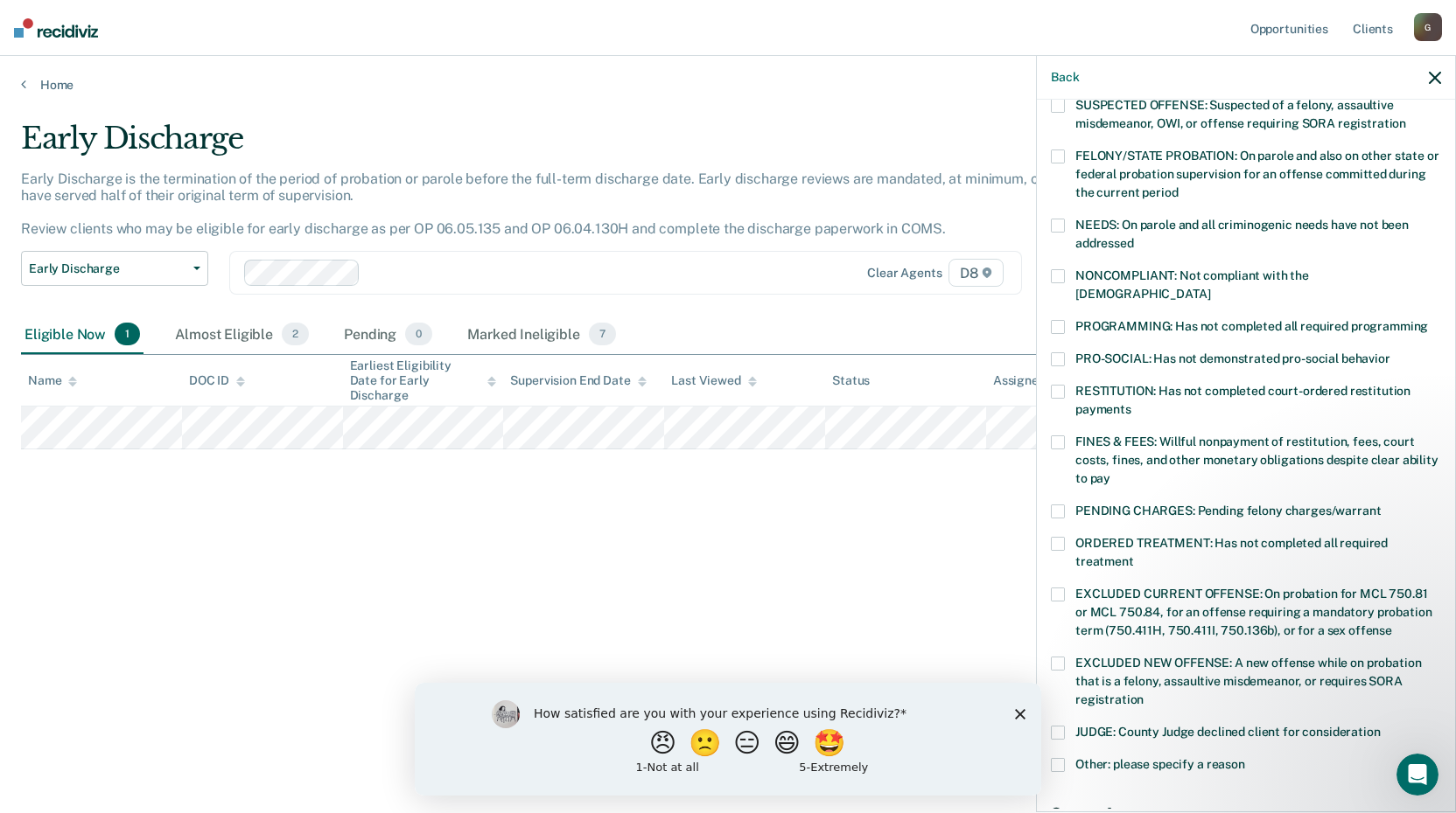
scroll to position [98, 0]
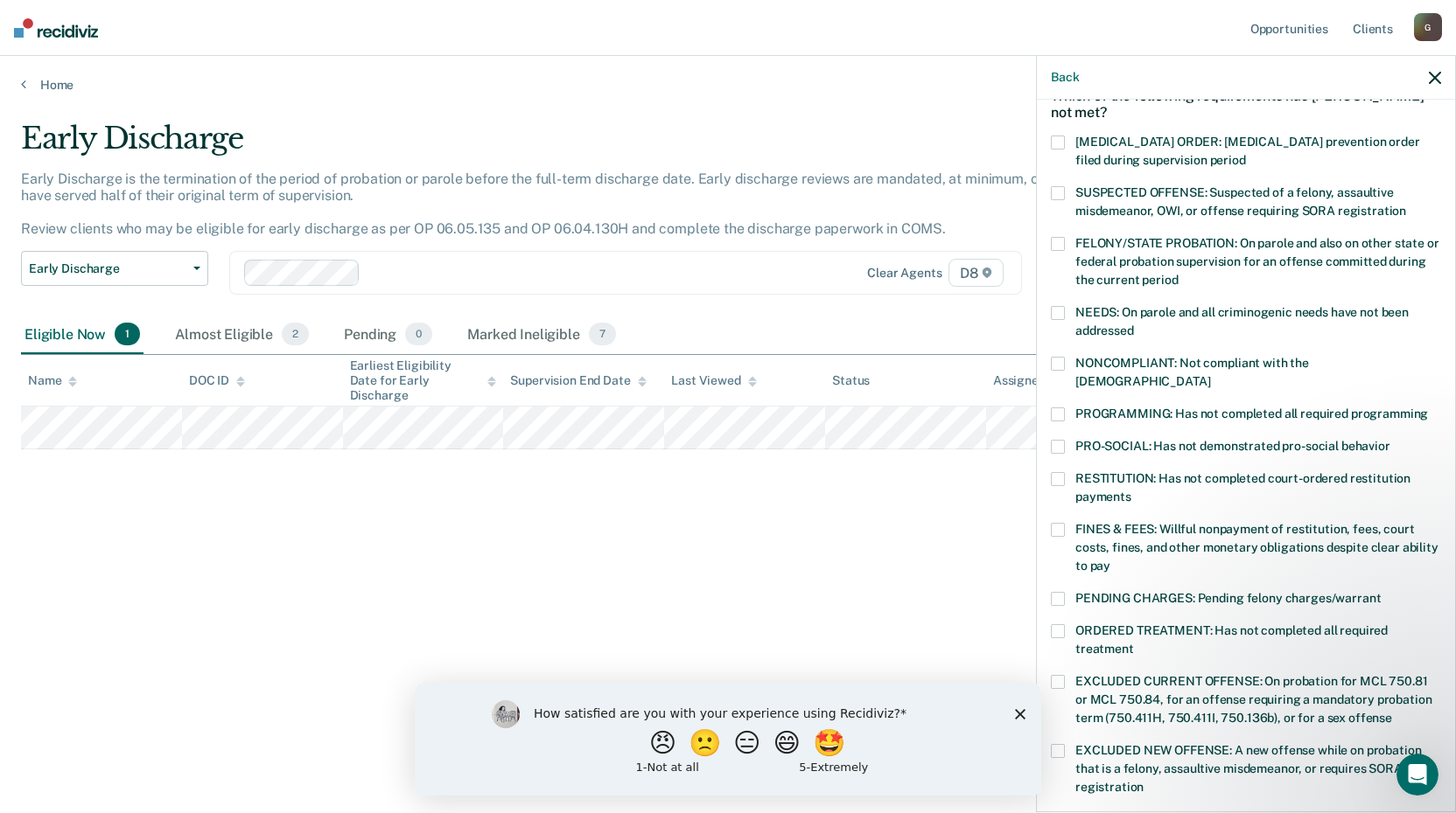
click at [1058, 408] on span at bounding box center [1058, 415] width 14 height 14
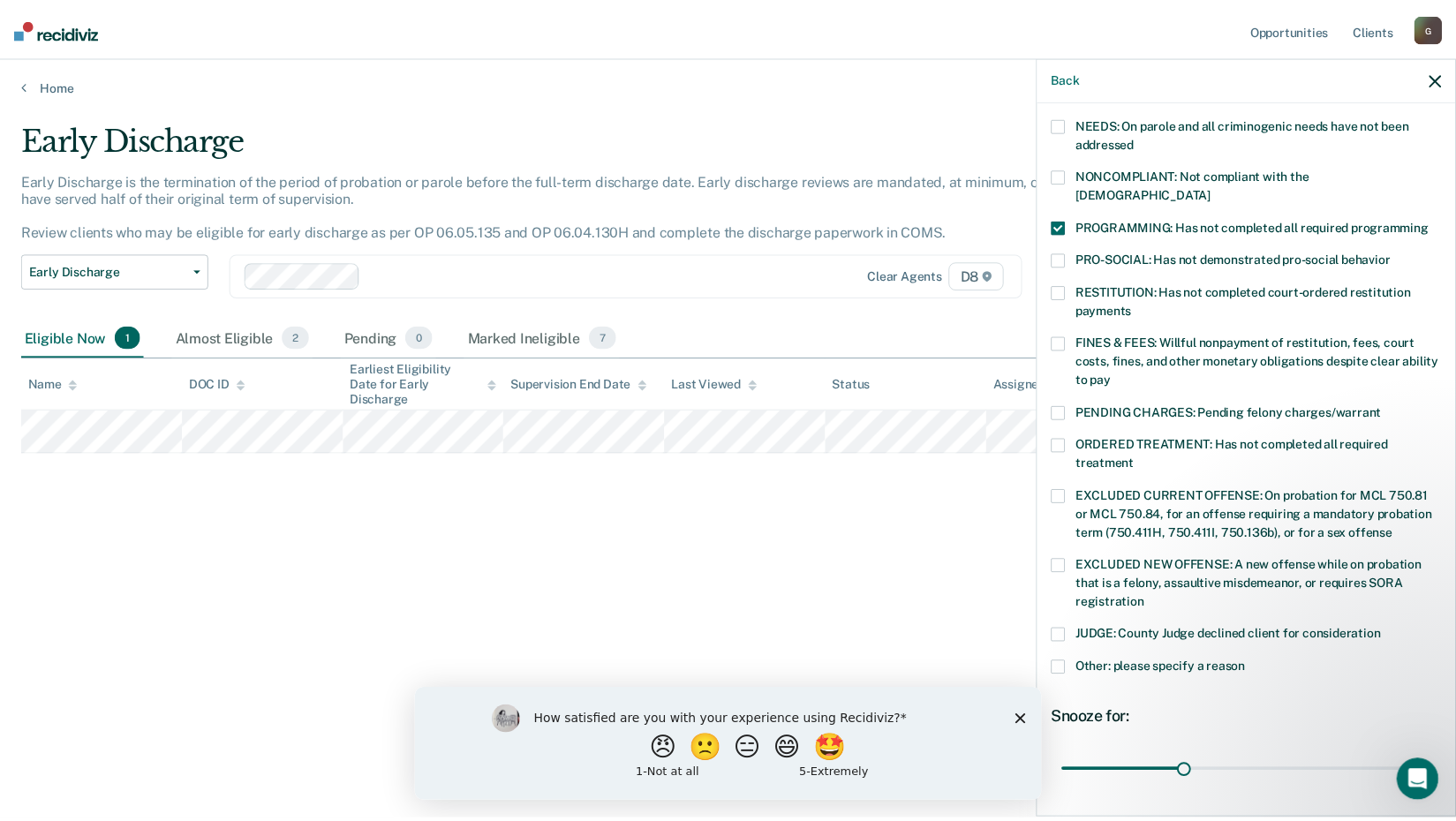
scroll to position [410, 0]
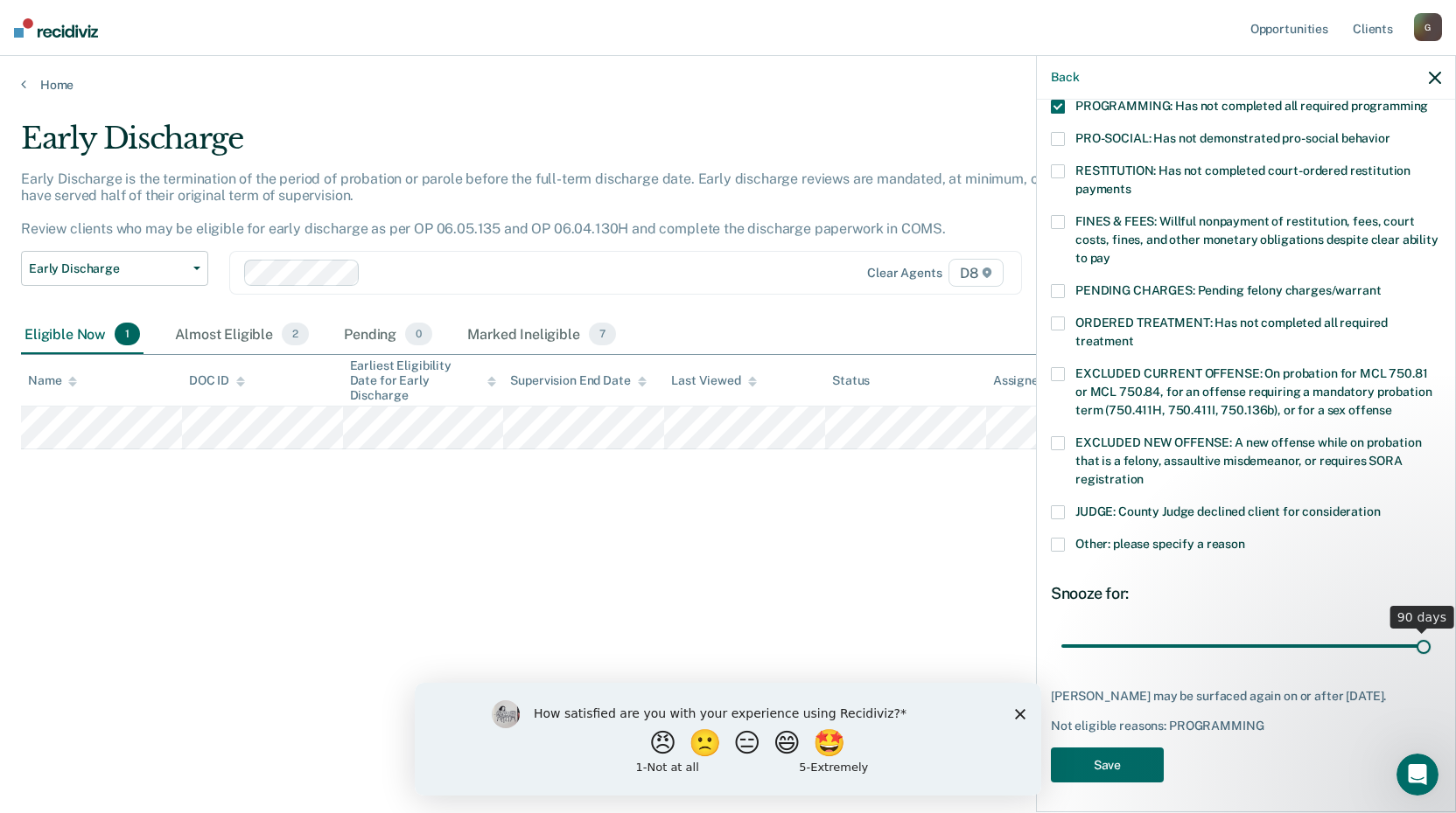
drag, startPoint x: 1193, startPoint y: 625, endPoint x: 1501, endPoint y: 631, distance: 308.1
type input "90"
click at [1431, 631] on input "range" at bounding box center [1246, 646] width 369 height 30
click at [1123, 758] on button "Save" at bounding box center [1107, 765] width 113 height 36
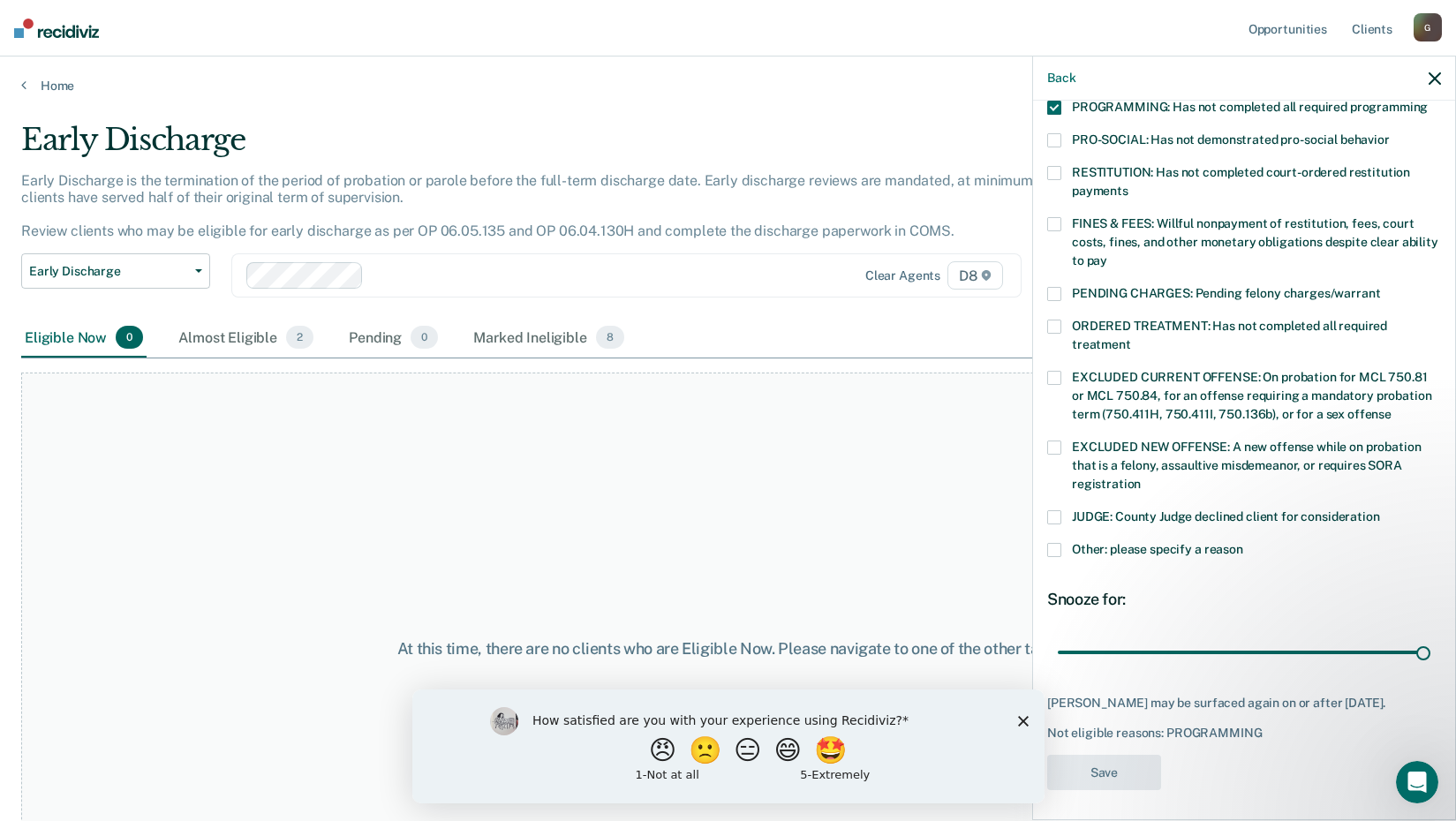
scroll to position [318, 0]
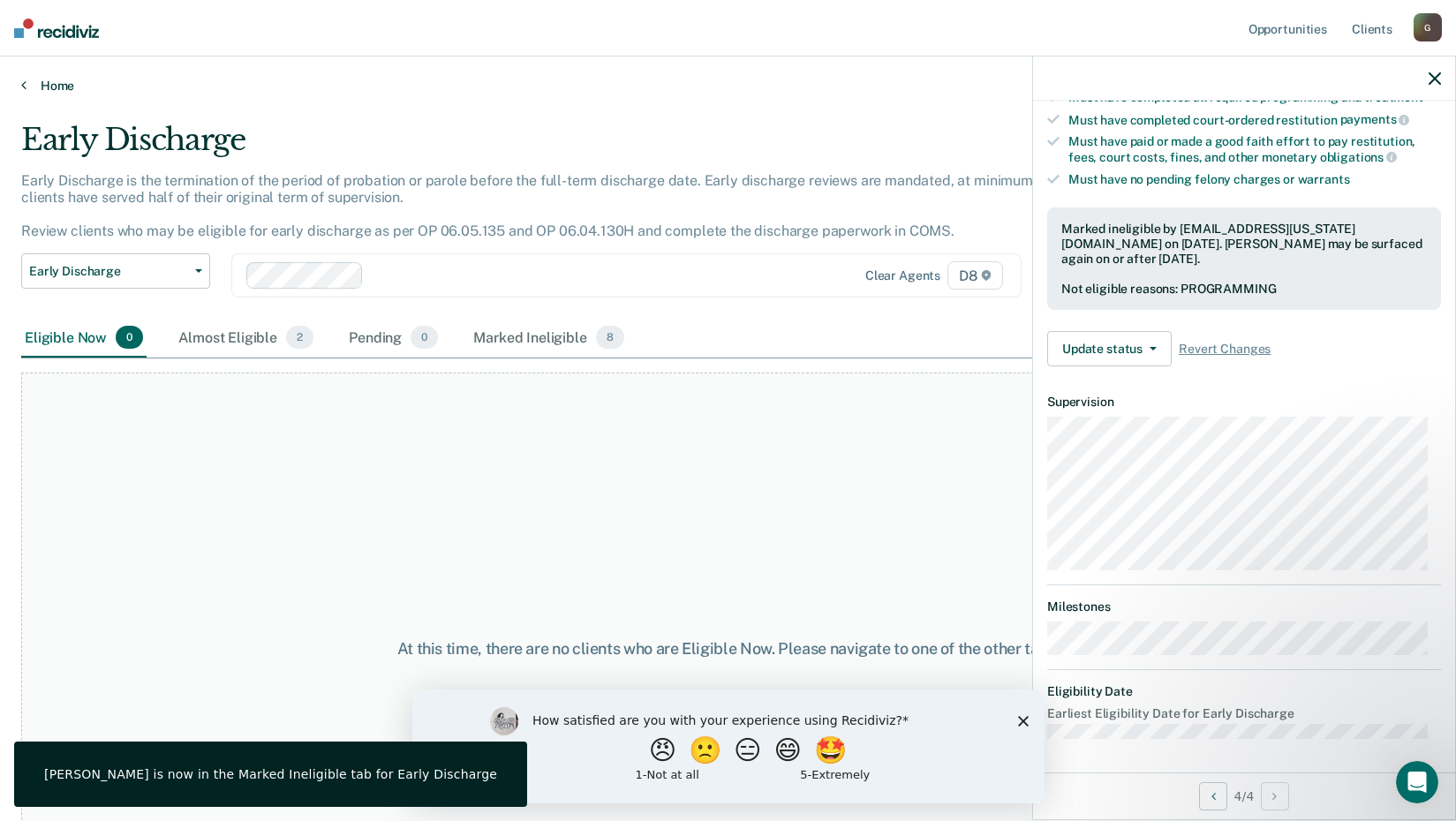
click at [67, 83] on link "Home" at bounding box center [728, 86] width 1414 height 16
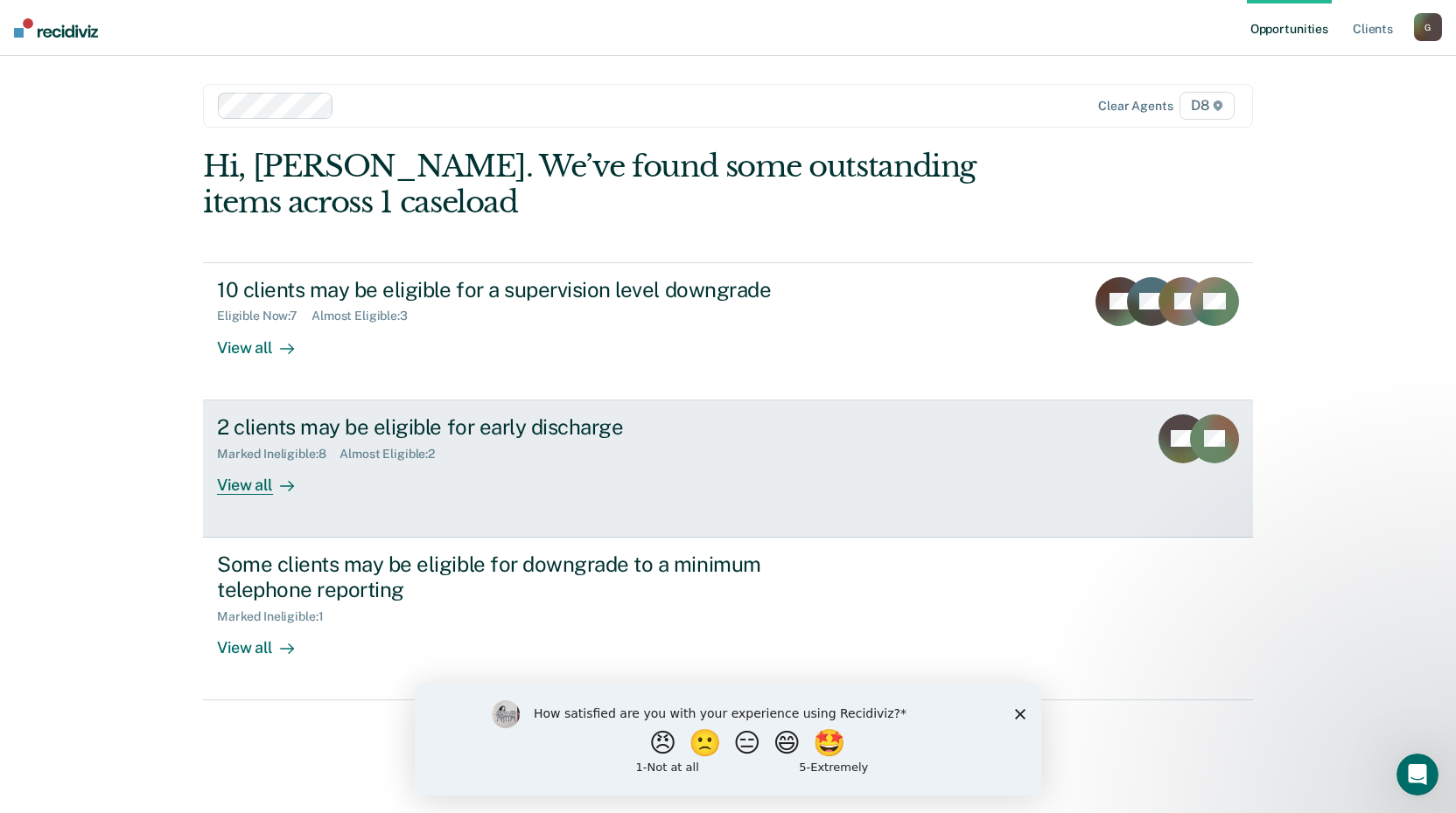
click at [403, 434] on div "2 clients may be eligible for early discharge" at bounding box center [524, 427] width 615 height 25
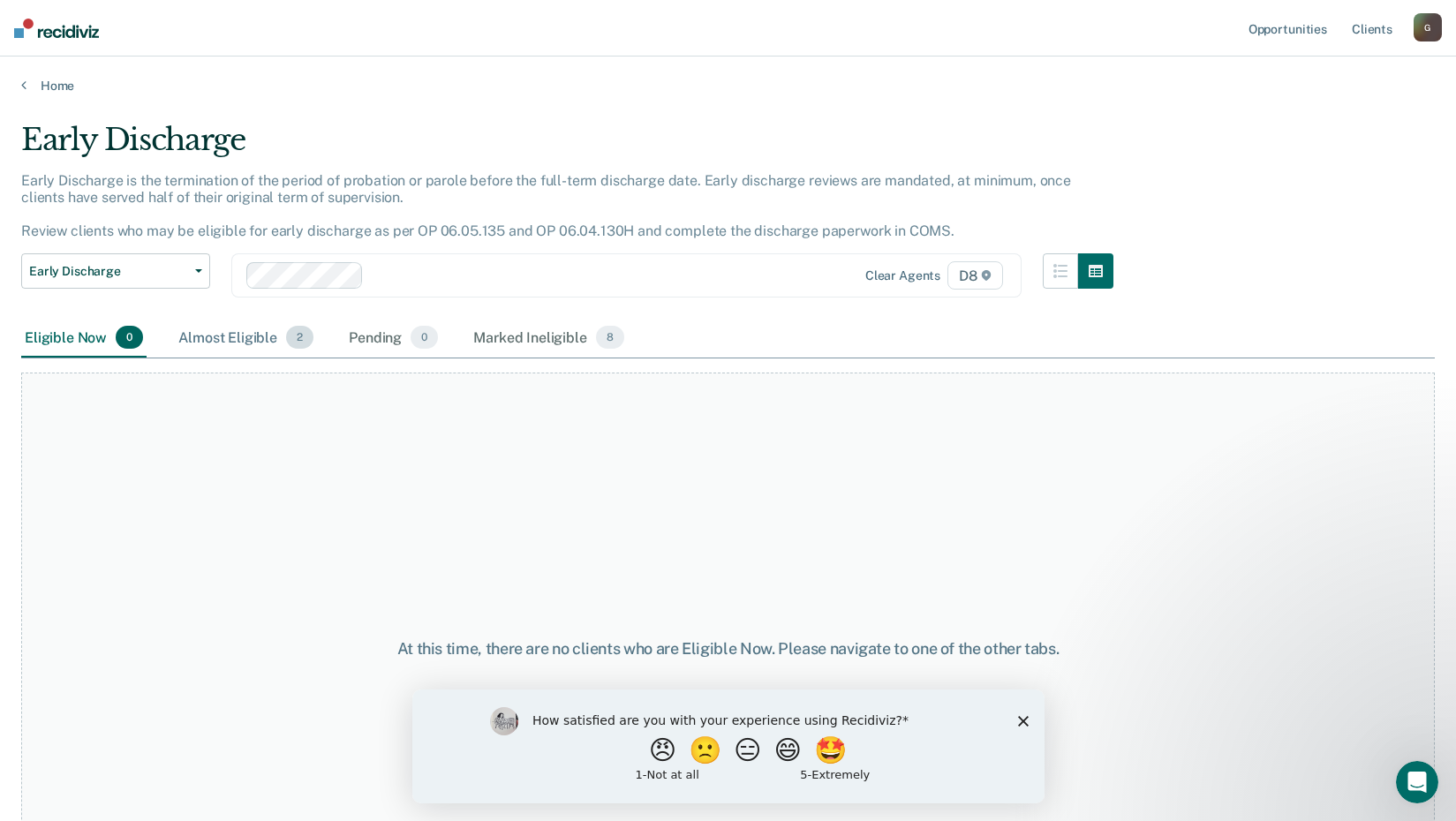
click at [268, 346] on div "Almost Eligible 2" at bounding box center [246, 338] width 143 height 39
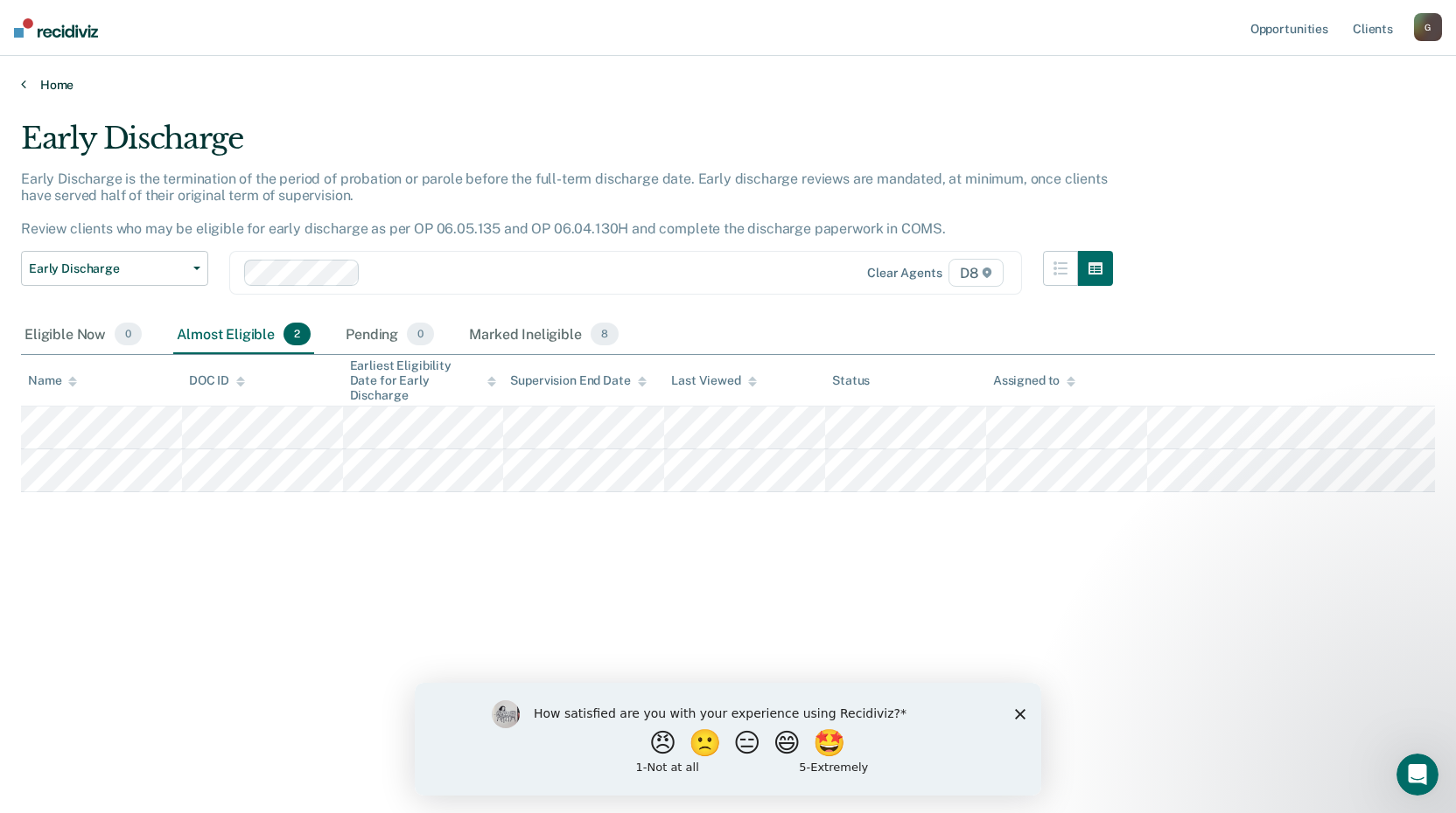
click at [41, 86] on link "Home" at bounding box center [728, 85] width 1414 height 16
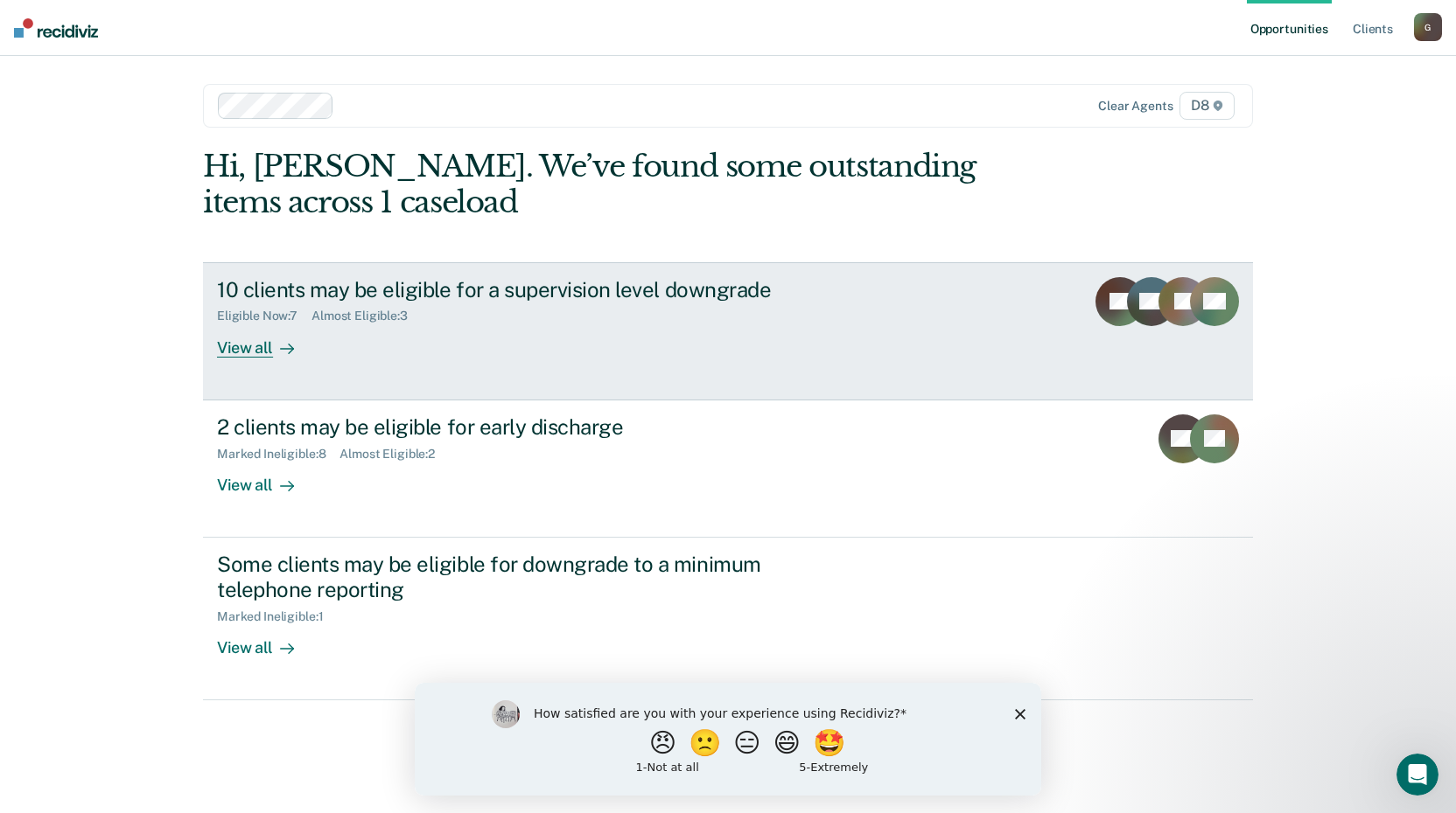
click at [254, 346] on div "View all" at bounding box center [266, 340] width 98 height 34
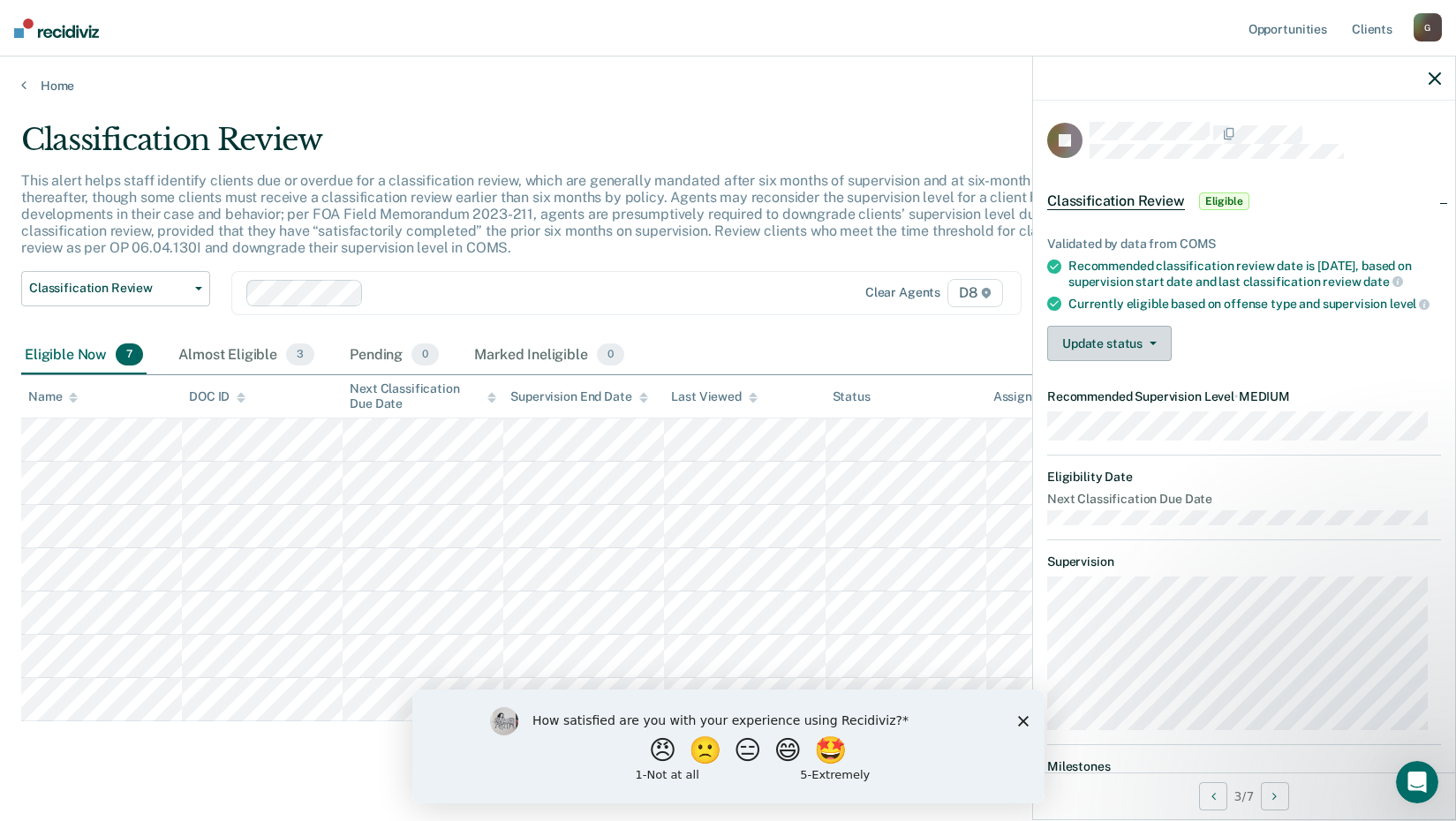
click at [1153, 361] on button "Update status" at bounding box center [1109, 343] width 125 height 35
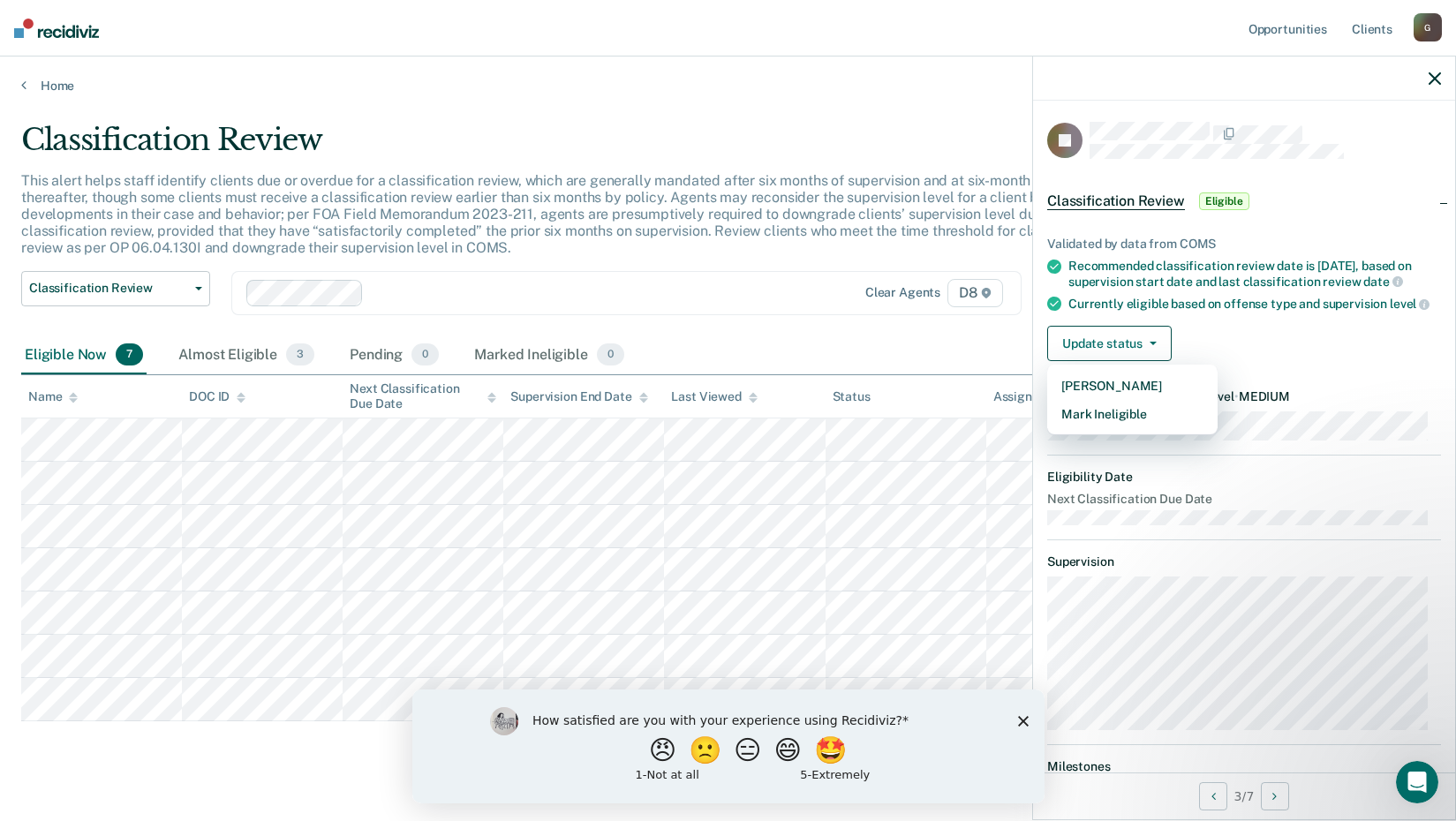
click at [1238, 352] on div "Validated by data from COMS Recommended classification review date is [DATE], b…" at bounding box center [1244, 292] width 422 height 167
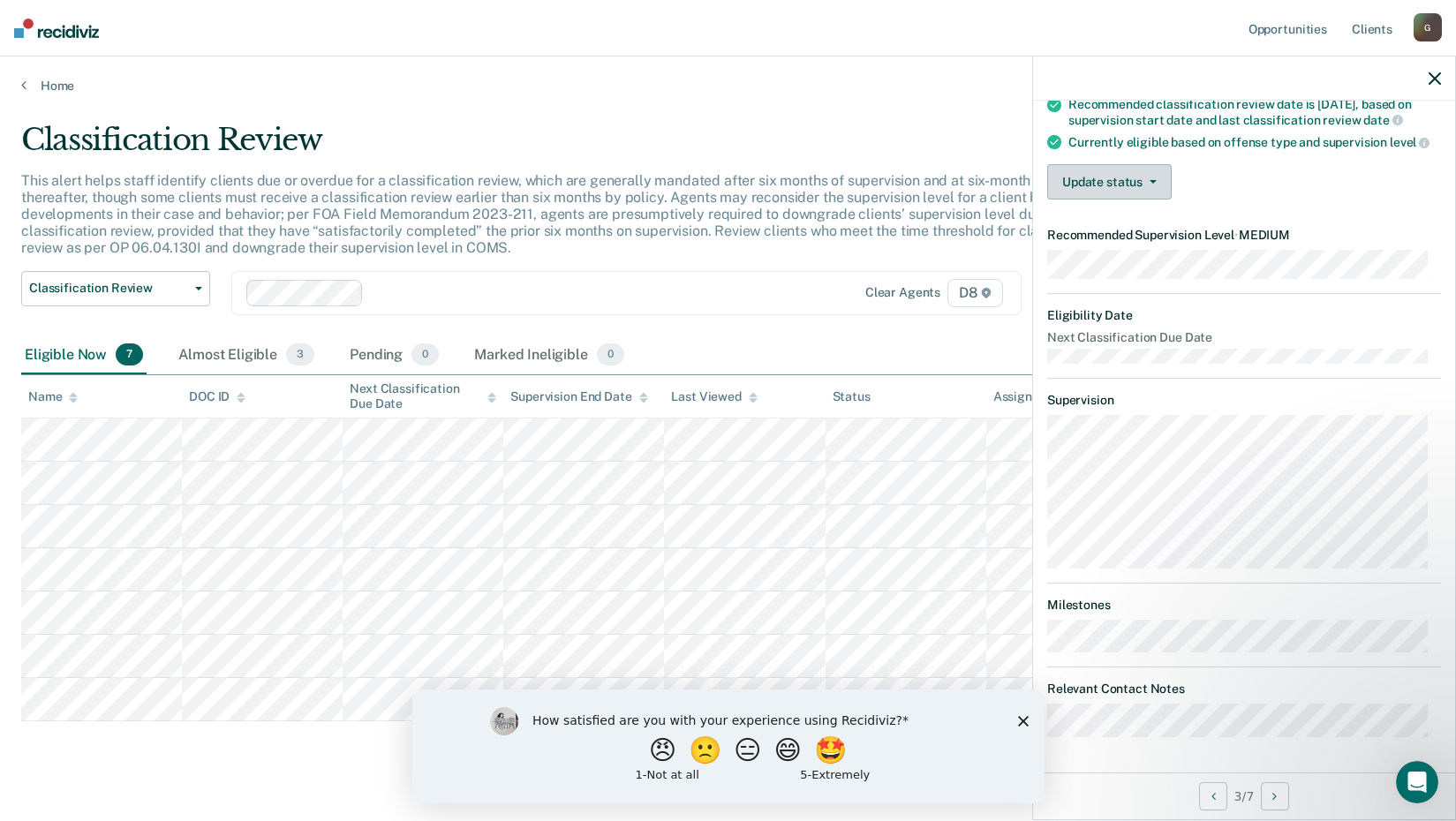
click at [1119, 171] on button "Update status" at bounding box center [1109, 182] width 125 height 35
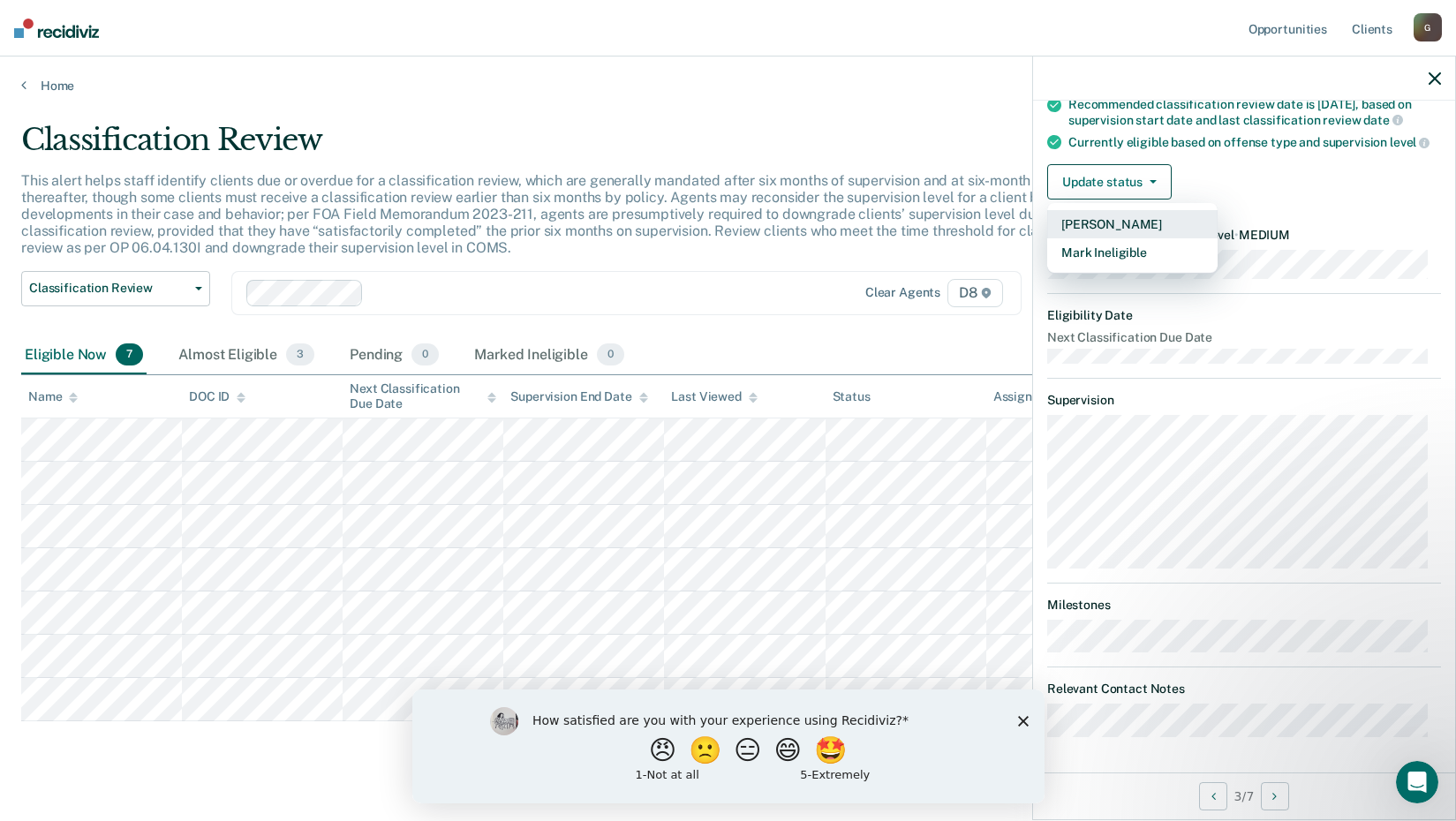
click at [1122, 223] on button "[PERSON_NAME]" at bounding box center [1132, 224] width 170 height 29
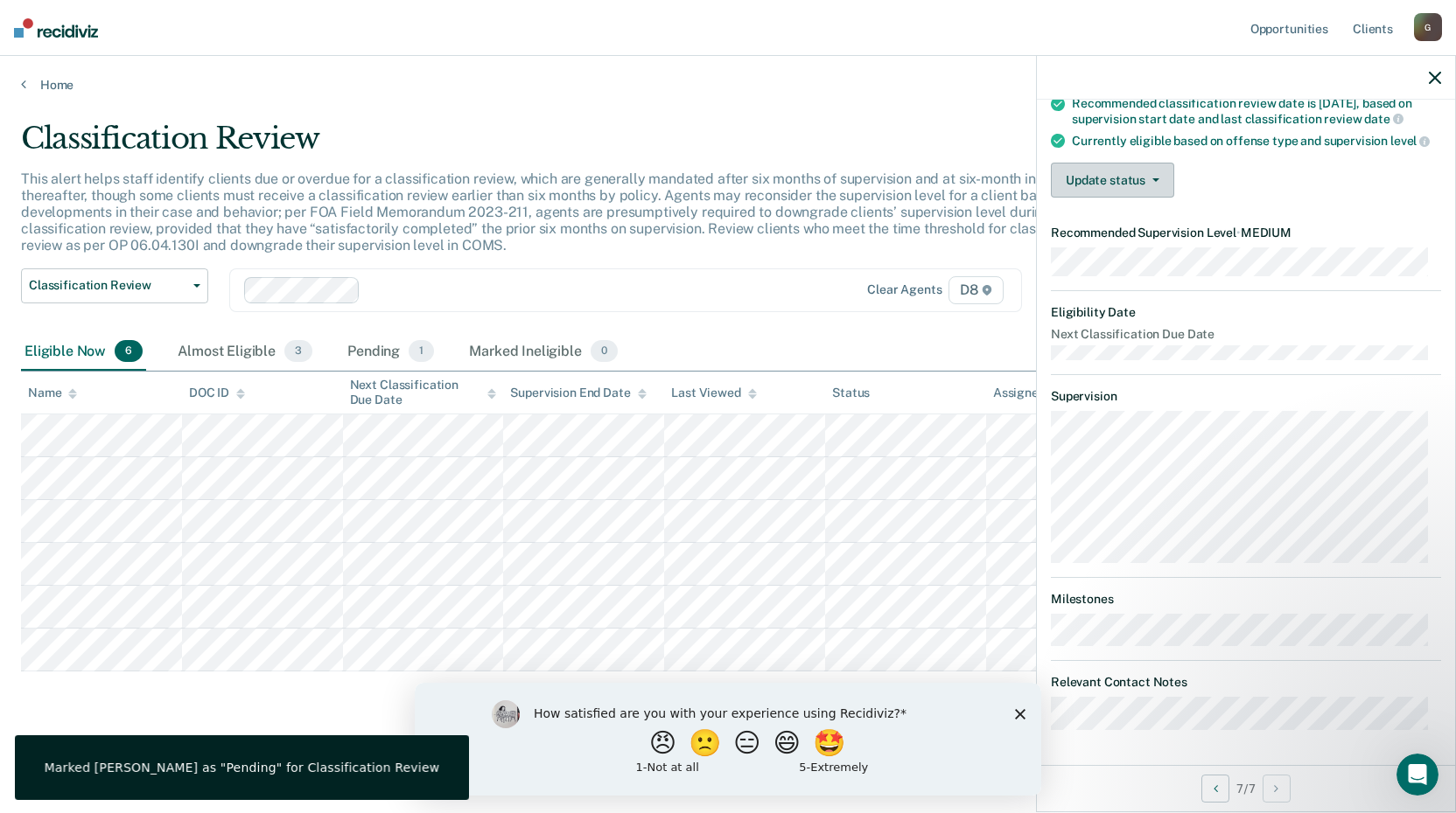
click at [1148, 176] on button "Update status" at bounding box center [1112, 180] width 124 height 35
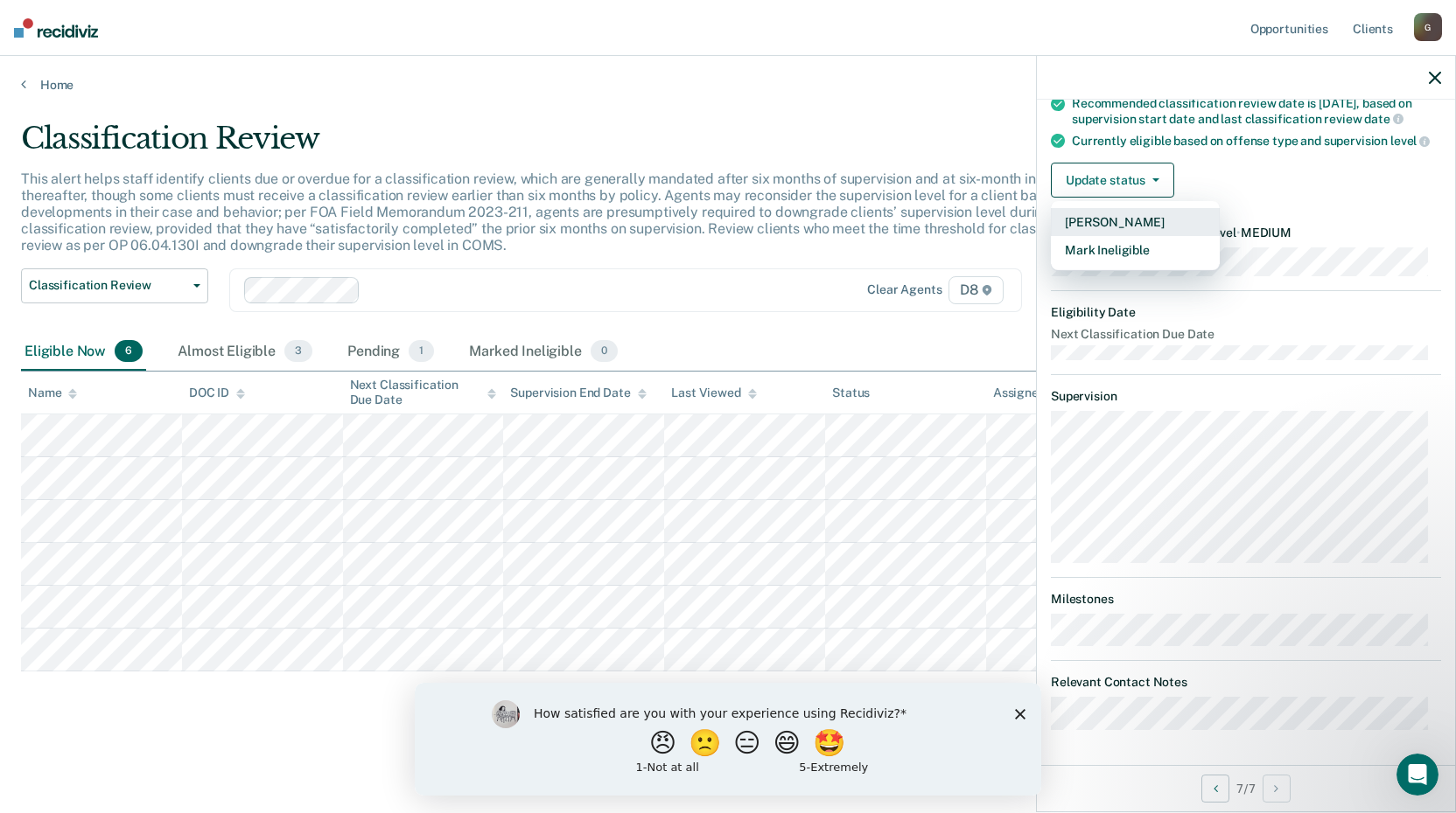
click at [1139, 220] on button "[PERSON_NAME]" at bounding box center [1135, 222] width 168 height 28
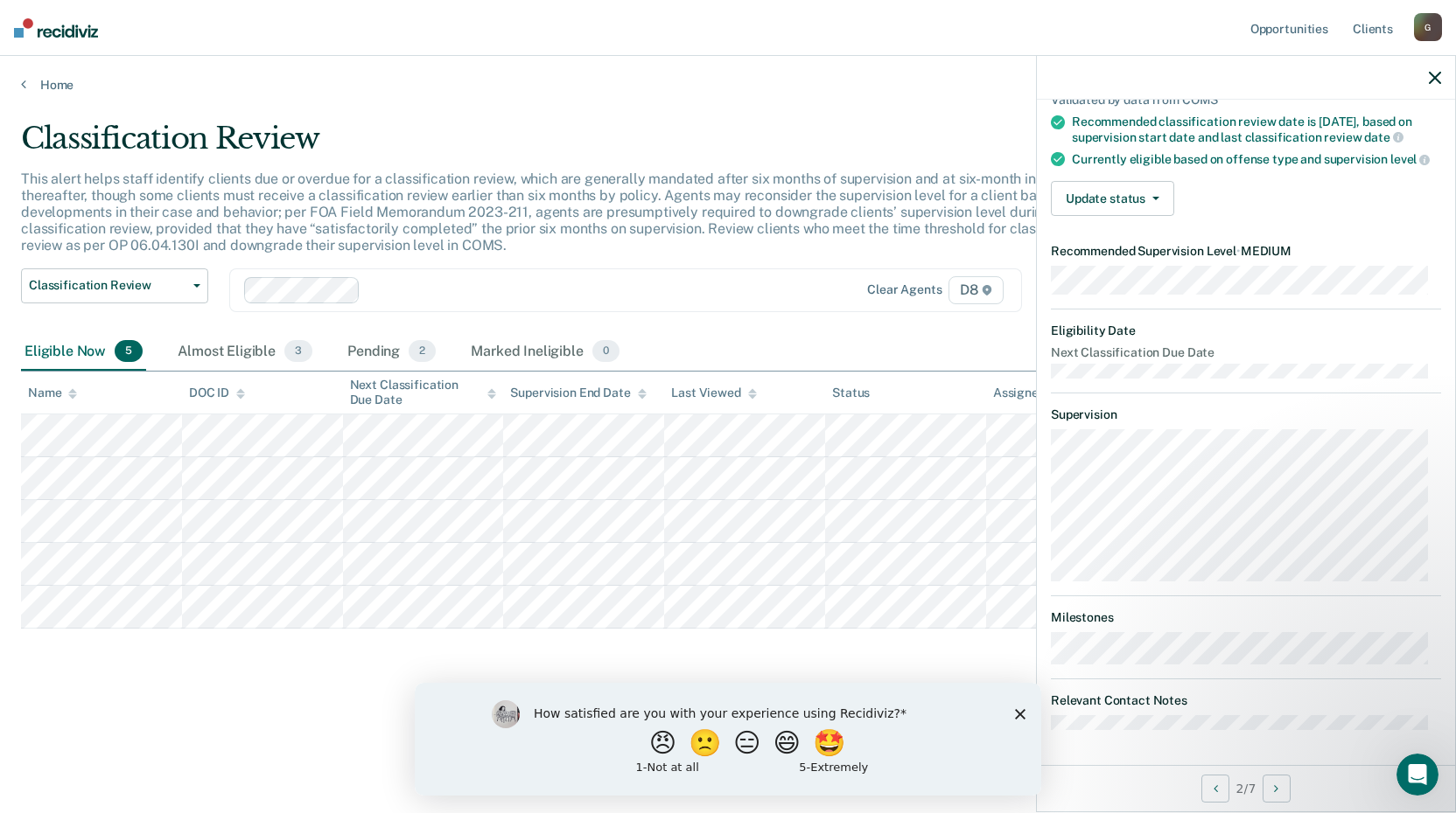
scroll to position [155, 0]
click at [1104, 199] on button "Update status" at bounding box center [1112, 199] width 124 height 35
click at [1132, 241] on button "[PERSON_NAME]" at bounding box center [1135, 240] width 168 height 28
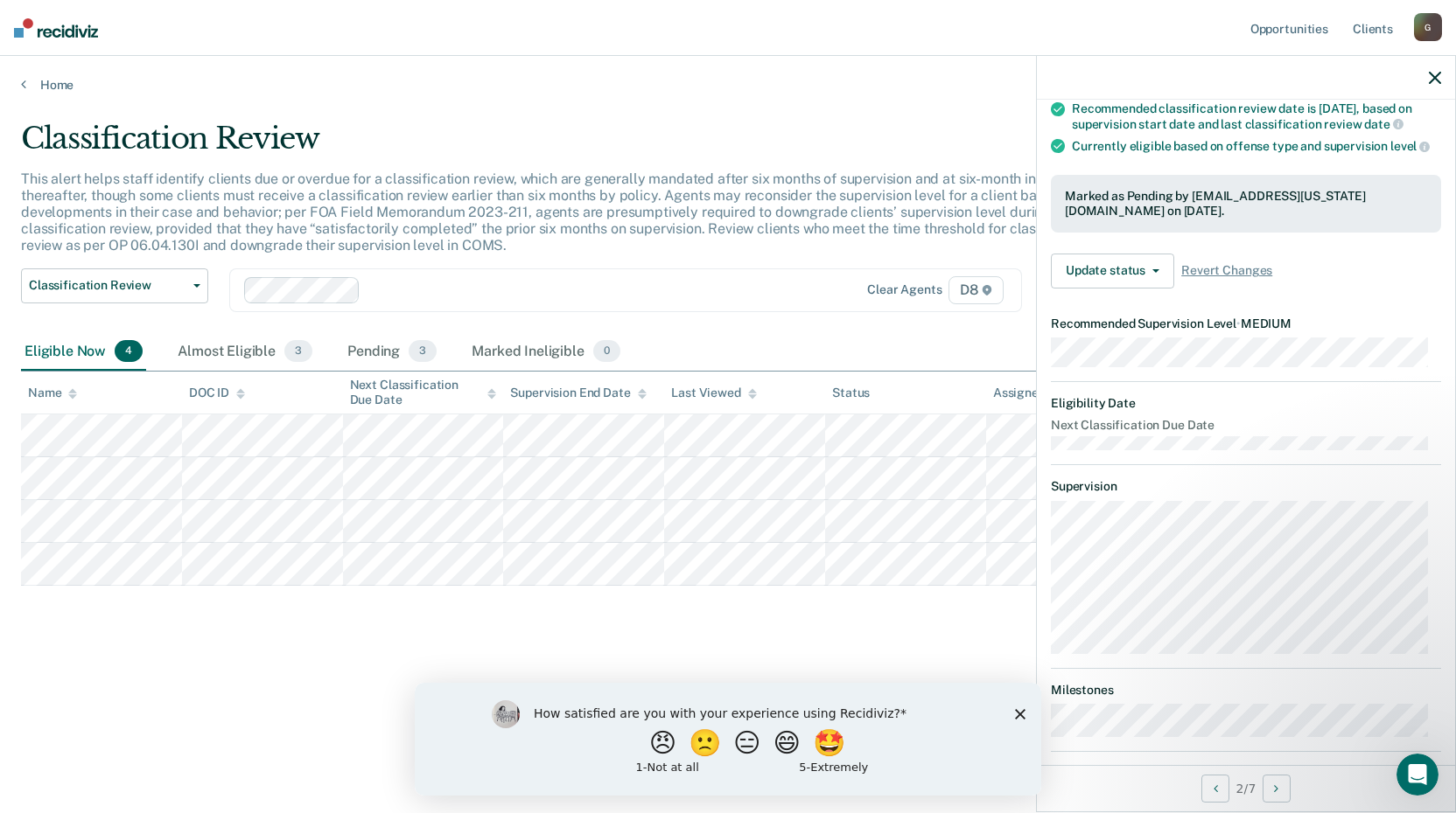
scroll to position [151, 0]
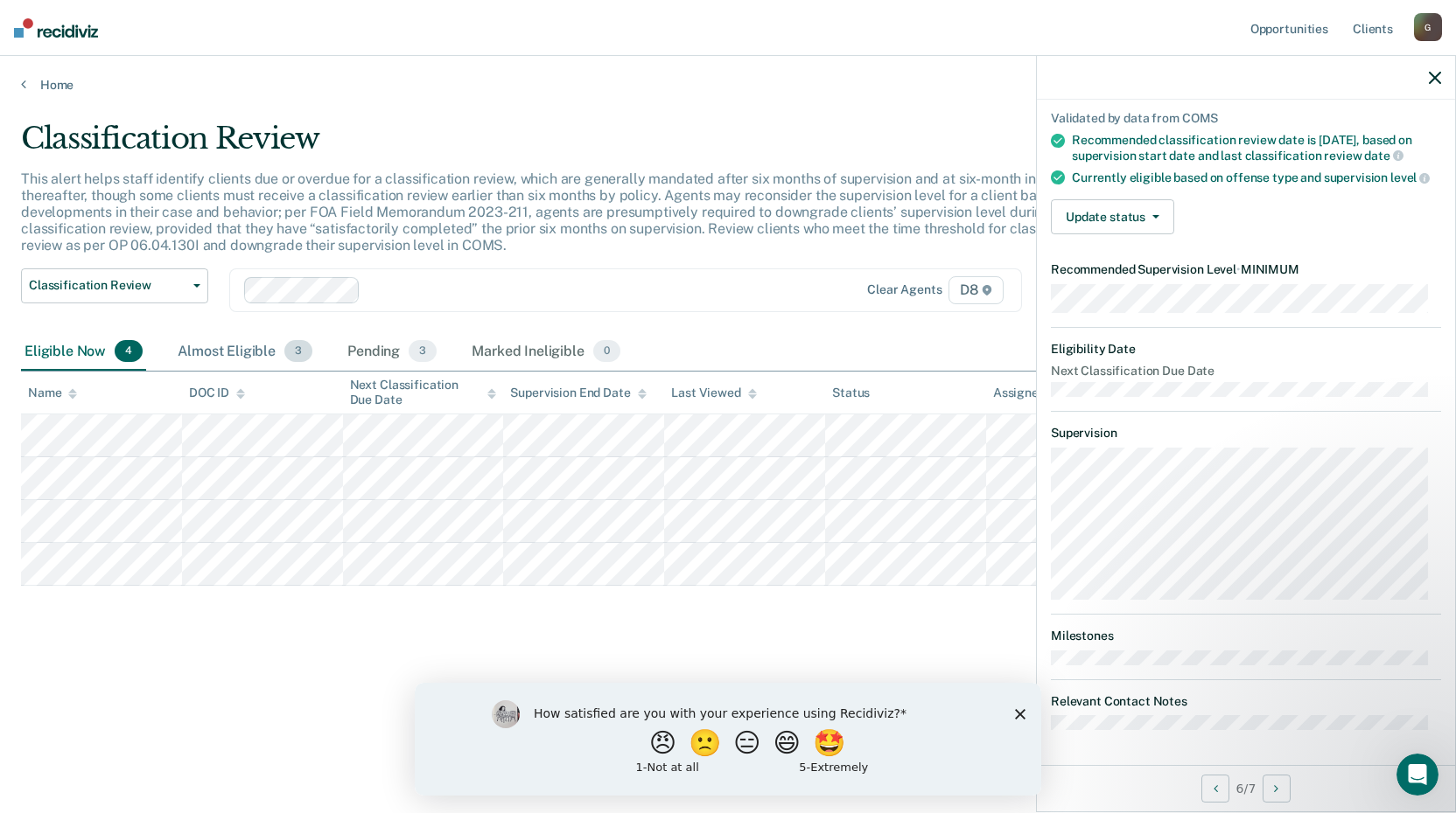
click at [254, 344] on div "Almost Eligible 3" at bounding box center [245, 352] width 142 height 39
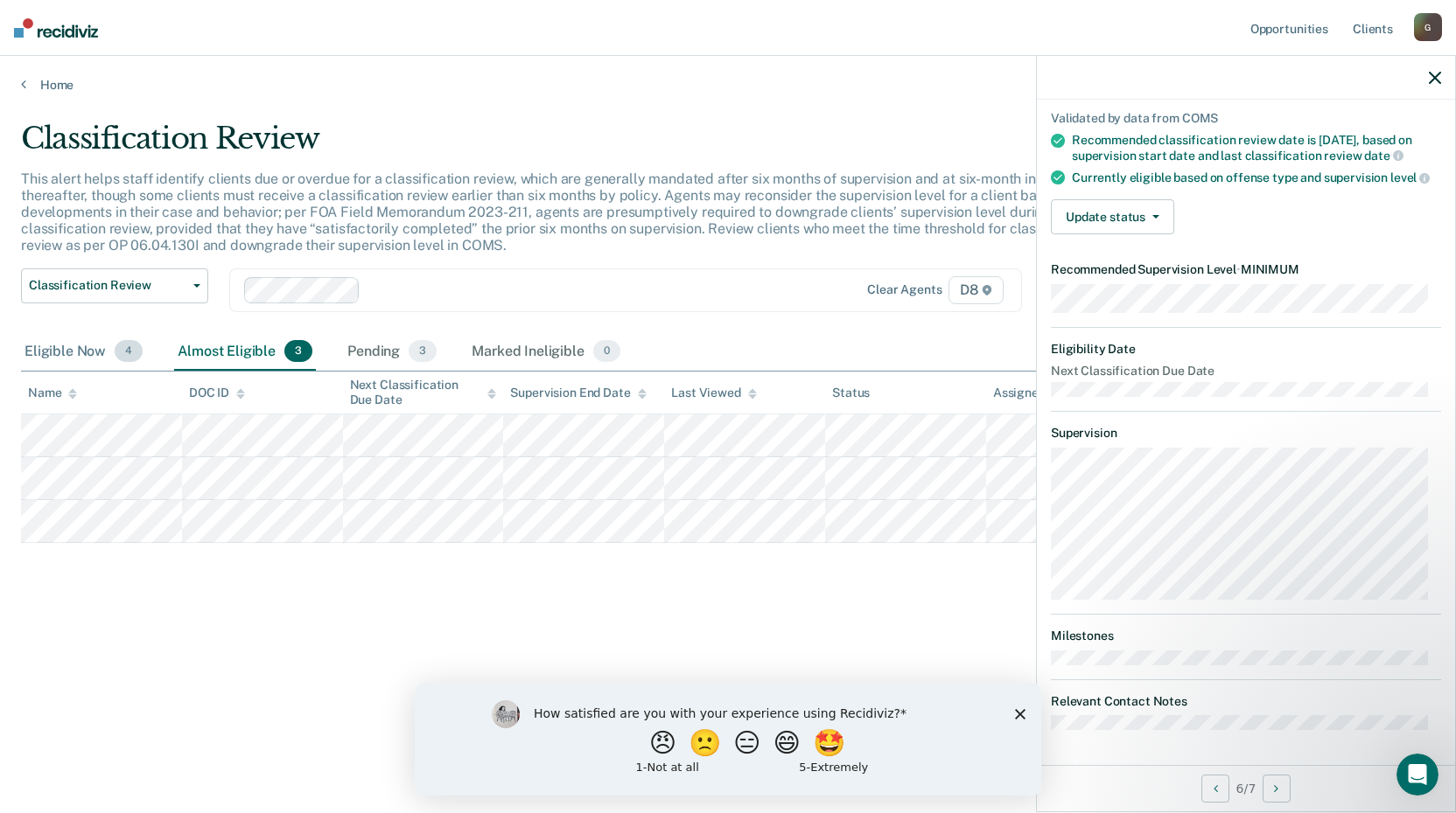
click at [50, 344] on div "Eligible Now 4" at bounding box center [84, 352] width 125 height 39
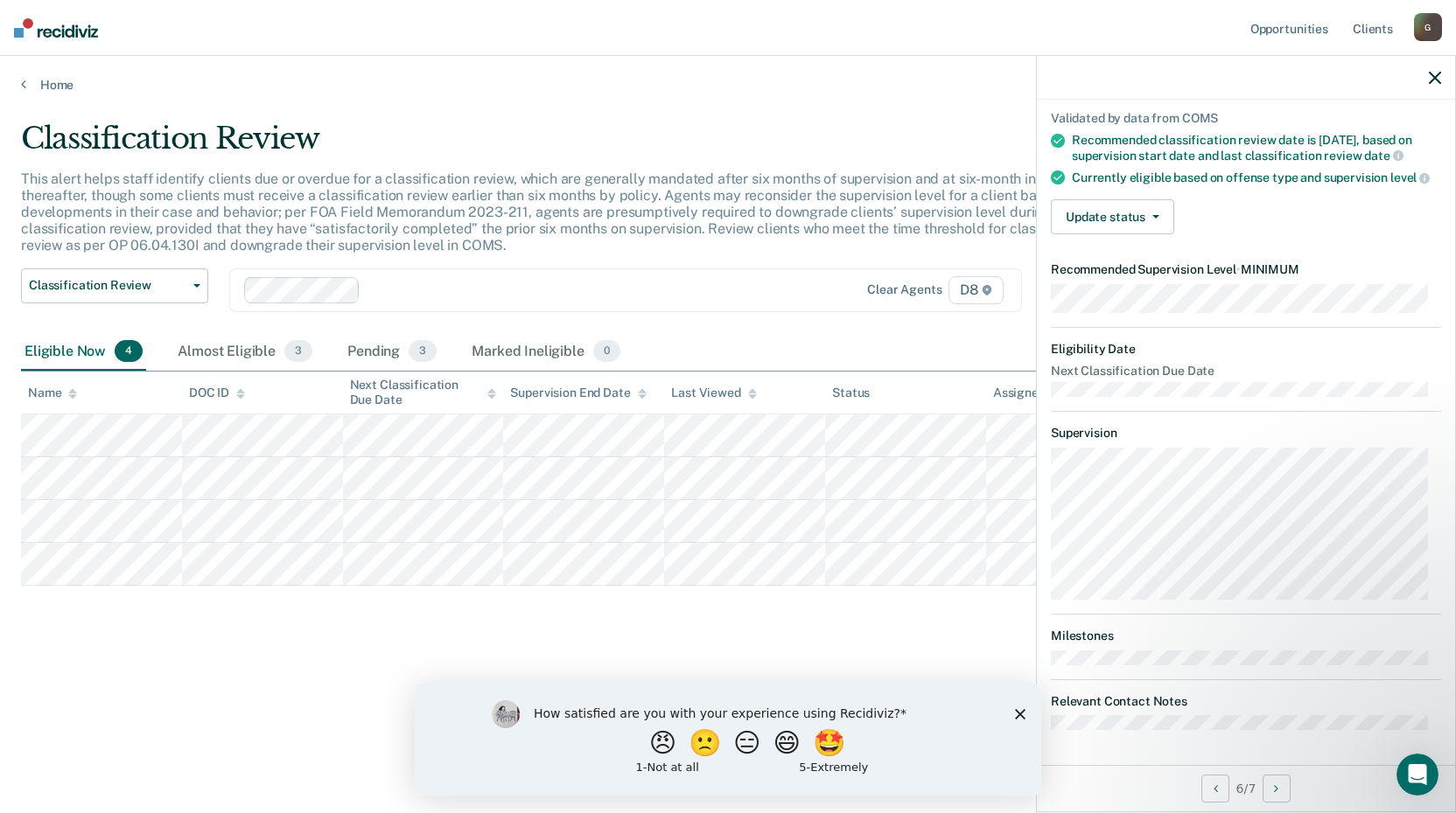
scroll to position [74, 0]
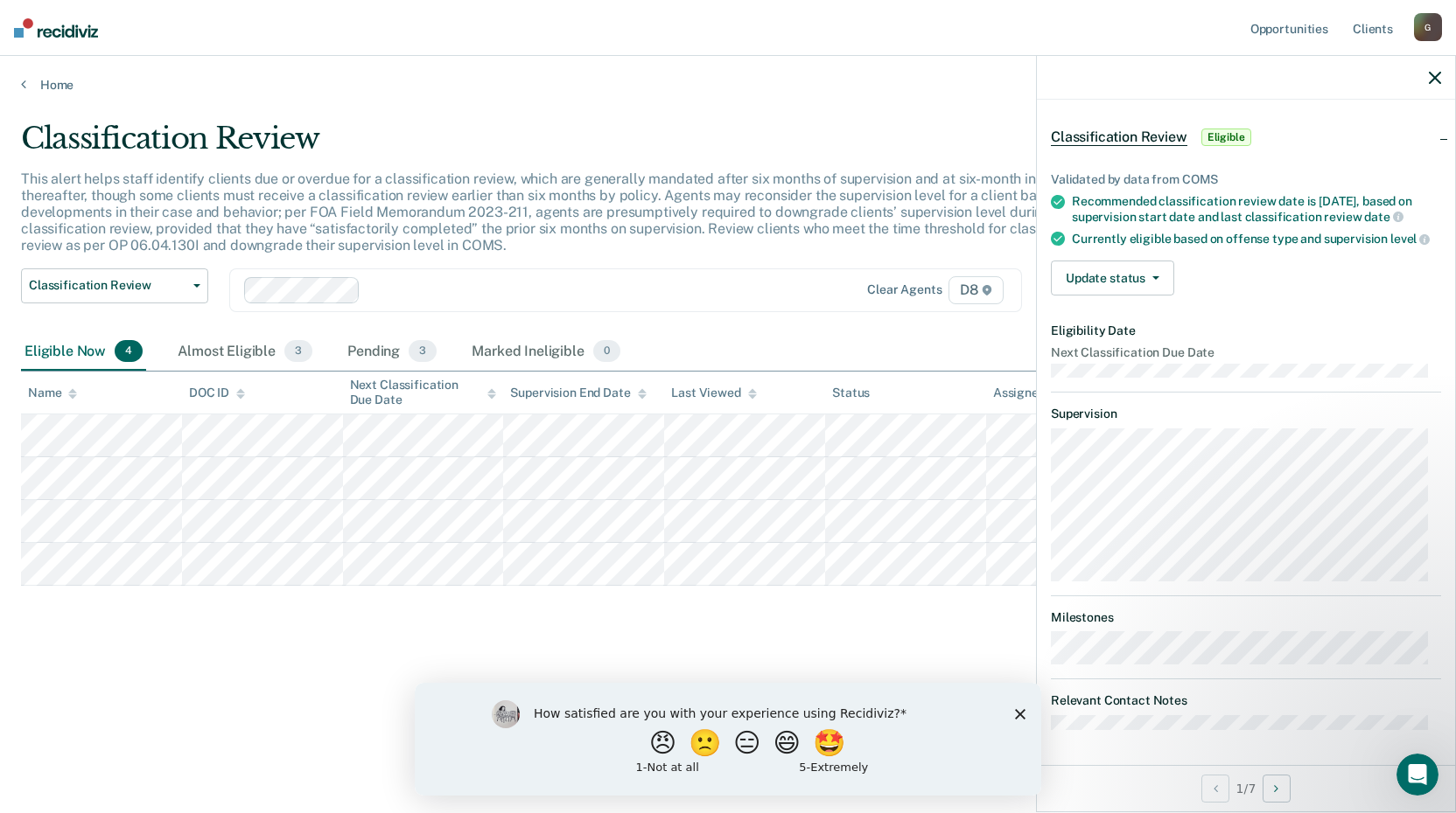
click at [60, 96] on main "Classification Review This alert helps staff identify clients due or overdue fo…" at bounding box center [728, 450] width 1456 height 716
click at [61, 90] on link "Home" at bounding box center [728, 85] width 1414 height 16
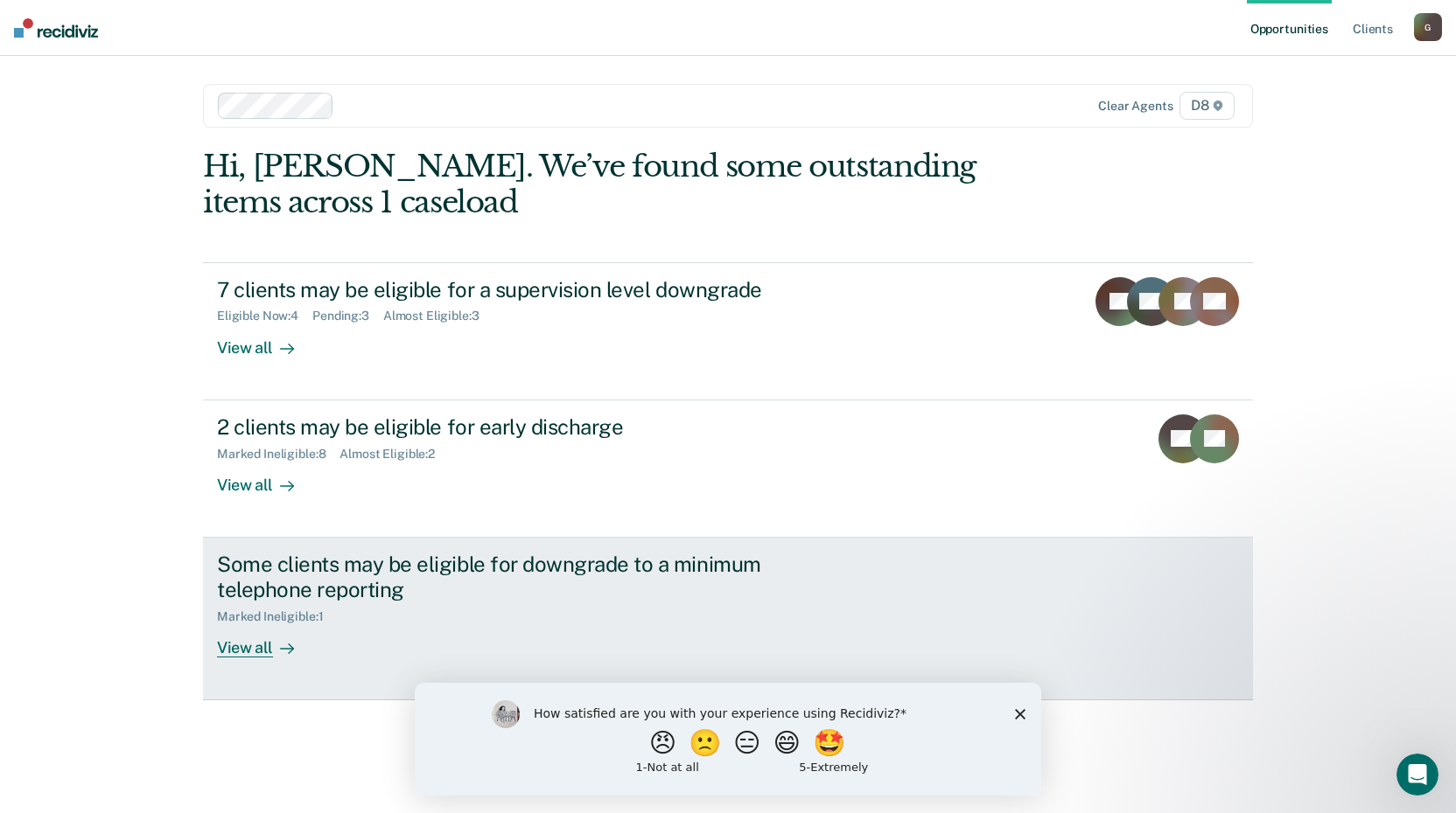
click at [457, 594] on div "Some clients may be eligible for downgrade to a minimum telephone reporting" at bounding box center [524, 577] width 615 height 51
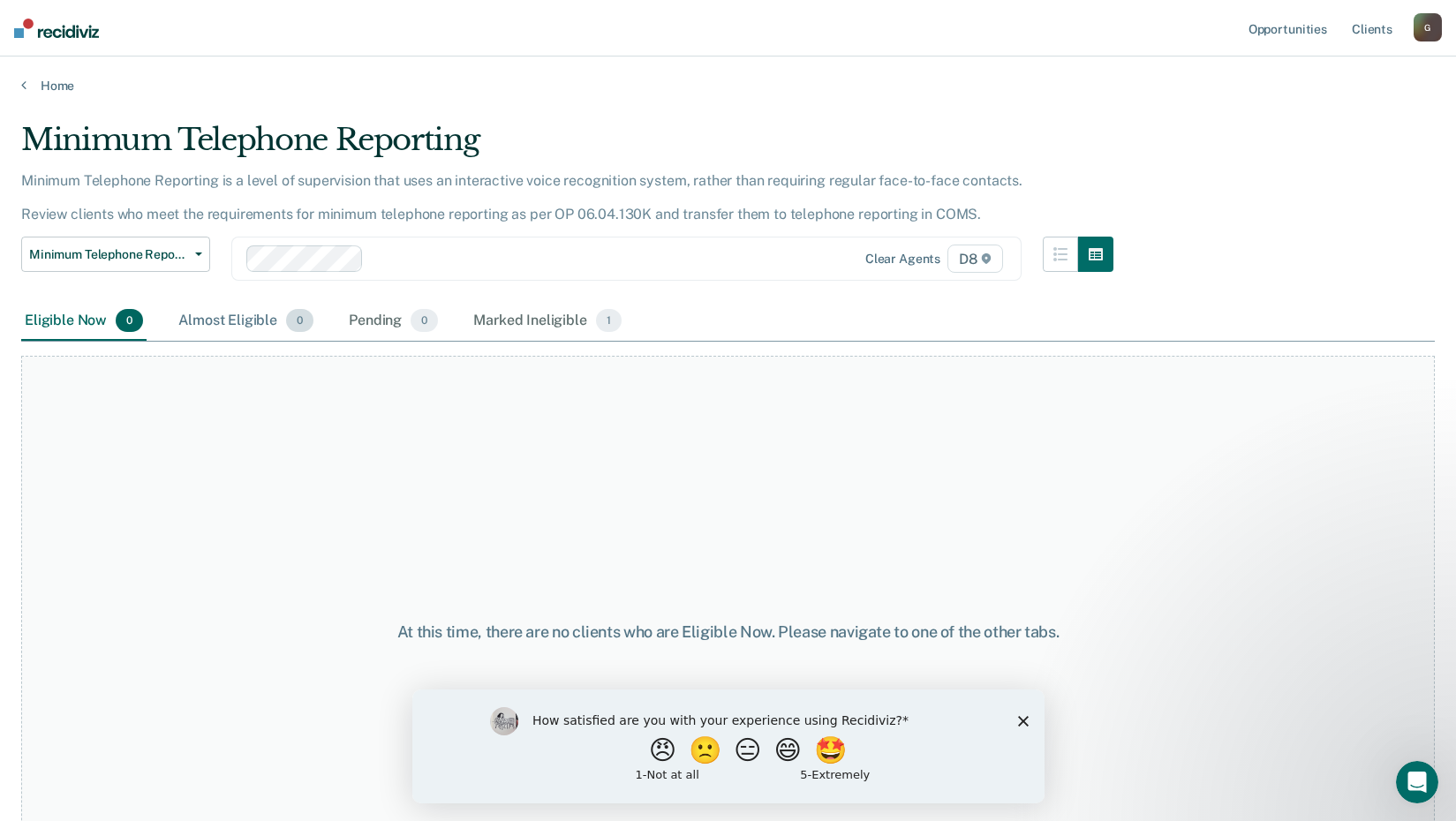
click at [230, 315] on div "Almost Eligible 0" at bounding box center [246, 322] width 143 height 39
click at [337, 318] on div "Eligible Now 0 Almost Eligible 0 Pending 0 Marked Ineligible 1" at bounding box center [323, 322] width 604 height 39
click at [524, 321] on div "Marked Ineligible 1" at bounding box center [548, 322] width 155 height 39
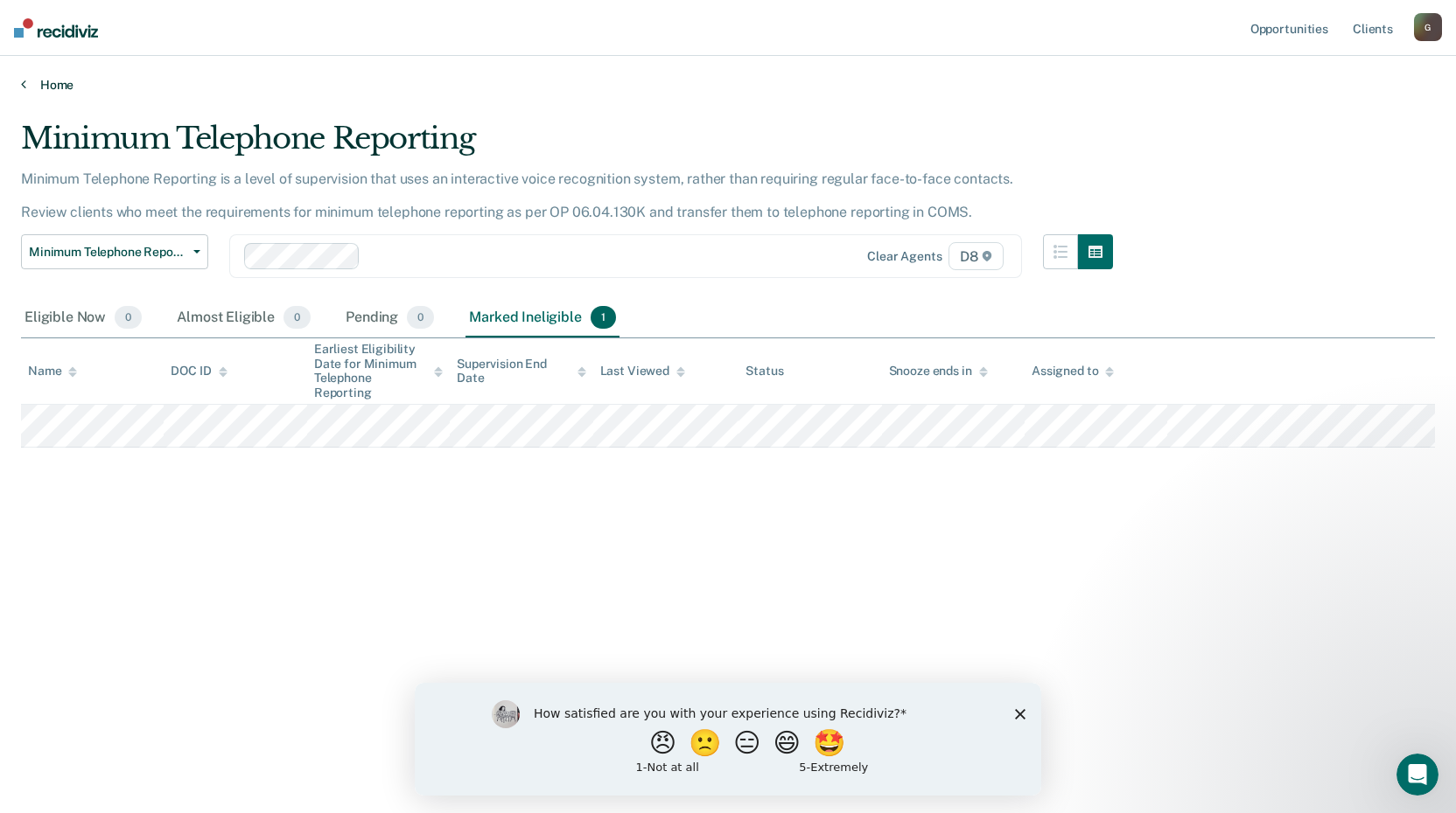
click at [53, 90] on link "Home" at bounding box center [728, 85] width 1414 height 16
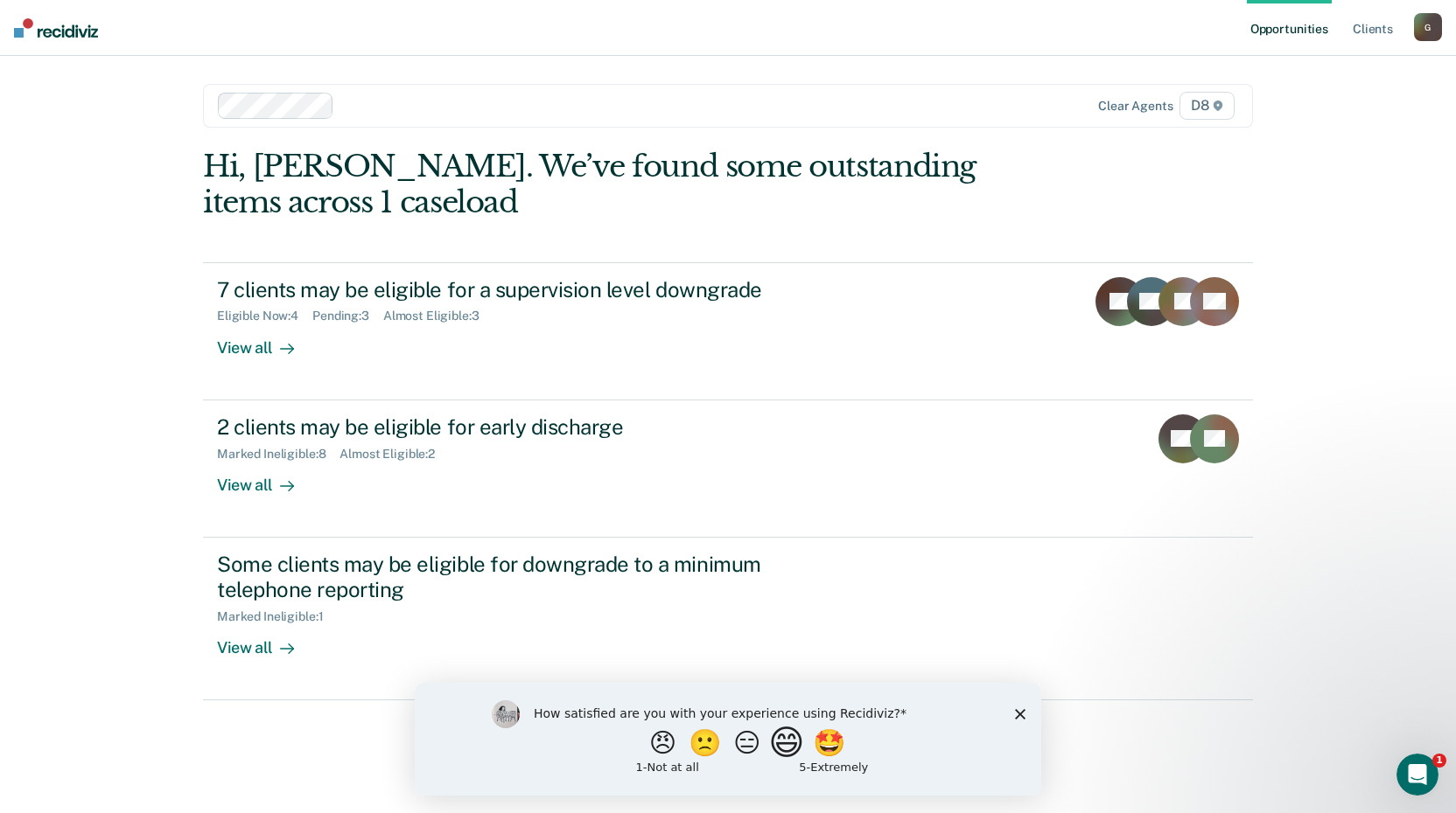
click at [784, 744] on button "😄" at bounding box center [789, 743] width 41 height 35
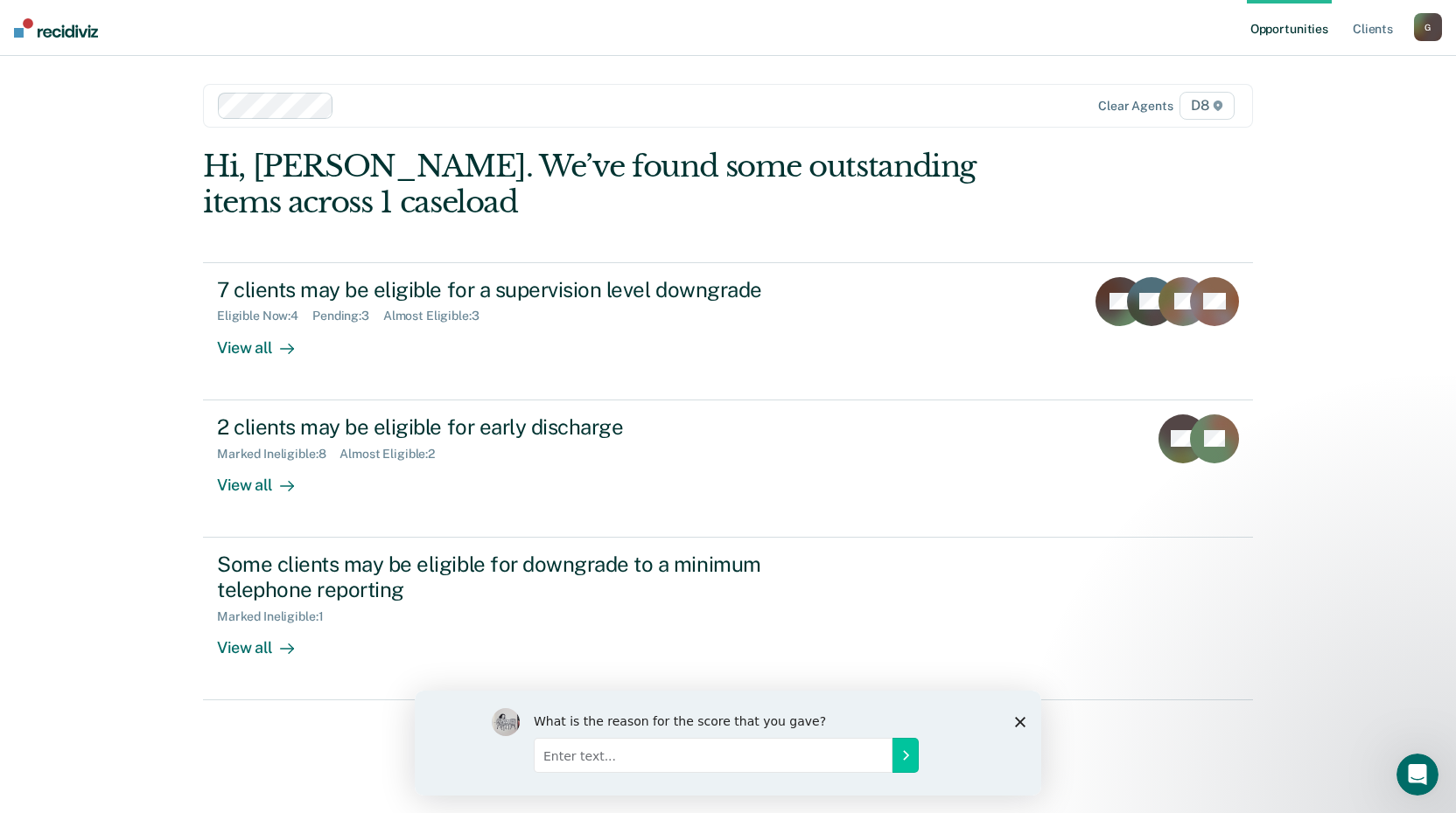
click at [1013, 723] on div "What is the reason for the score that you gave?" at bounding box center [728, 743] width 626 height 105
click at [1017, 721] on icon "Close survey" at bounding box center [1020, 721] width 11 height 11
